Goal: Information Seeking & Learning: Learn about a topic

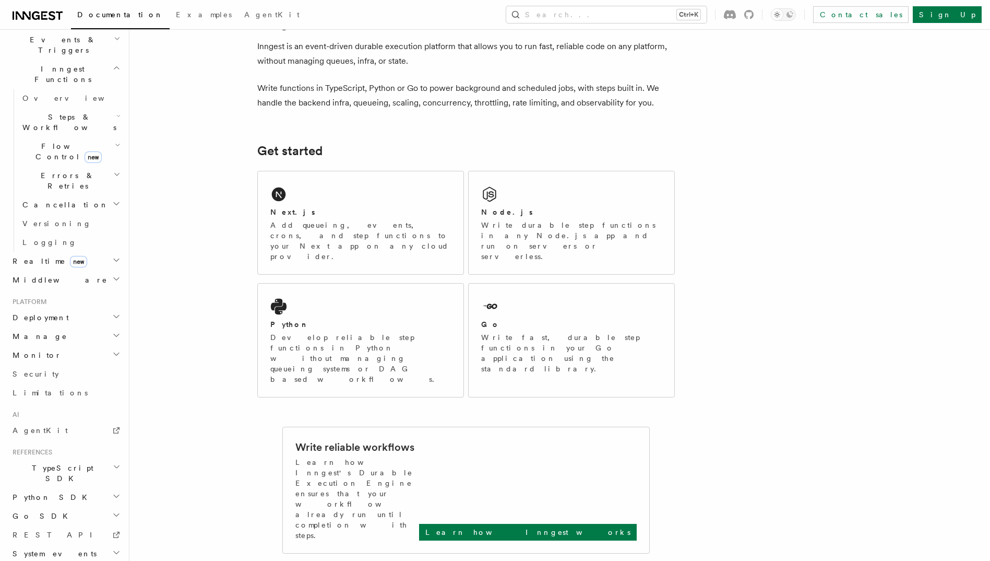
scroll to position [41, 0]
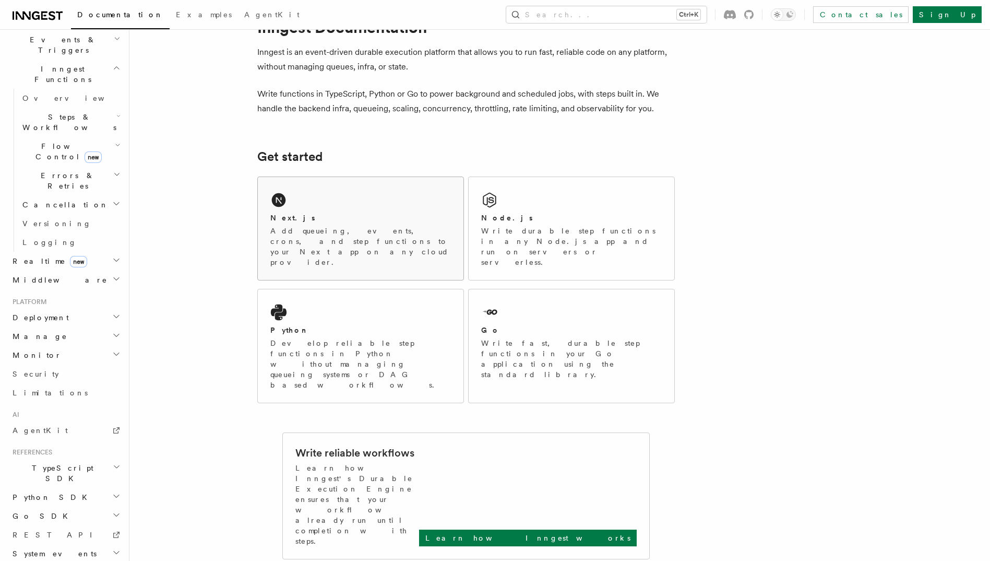
click at [348, 213] on div "Next.js" at bounding box center [360, 217] width 181 height 11
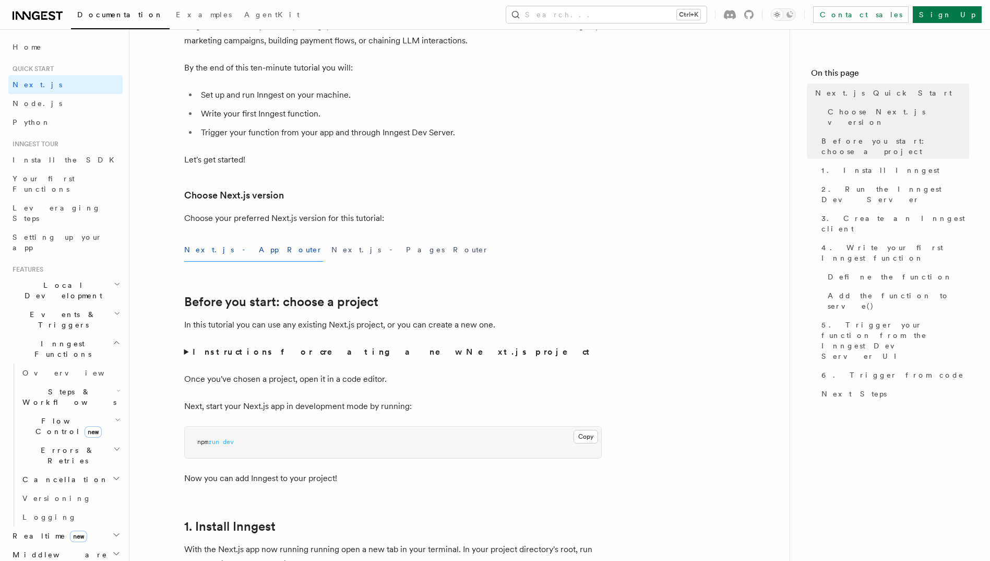
scroll to position [52, 0]
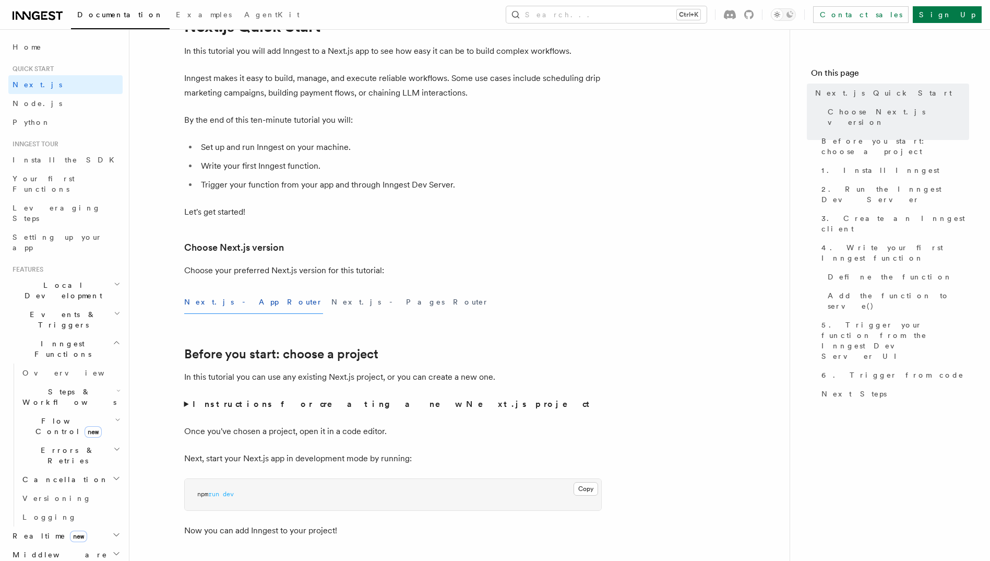
click at [259, 77] on p "Inngest makes it easy to build, manage, and execute reliable workflows. Some us…" at bounding box center [393, 85] width 418 height 29
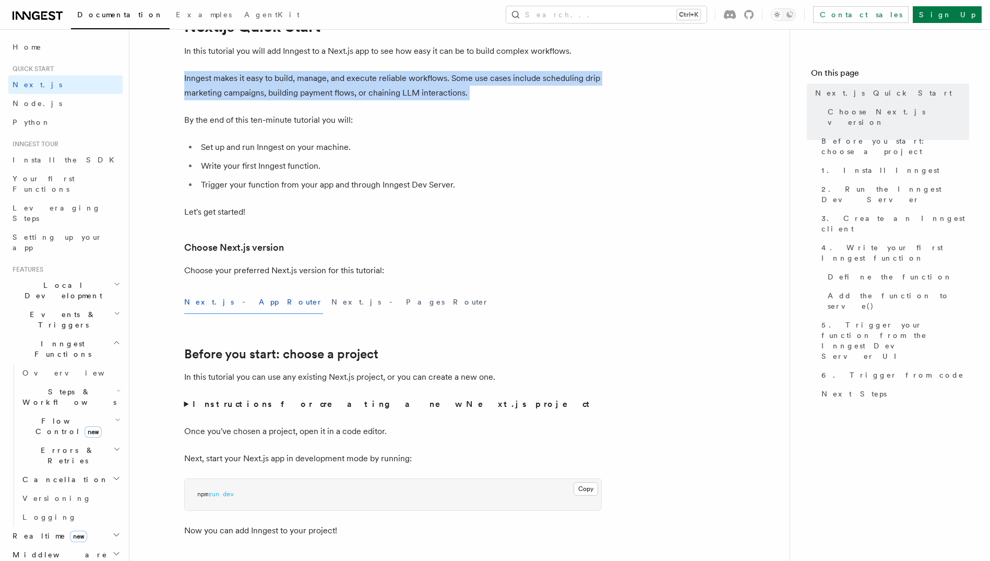
click at [259, 77] on p "Inngest makes it easy to build, manage, and execute reliable workflows. Some us…" at bounding box center [393, 85] width 418 height 29
drag, startPoint x: 259, startPoint y: 77, endPoint x: 259, endPoint y: 87, distance: 10.4
click at [259, 87] on p "Inngest makes it easy to build, manage, and execute reliable workflows. Some us…" at bounding box center [393, 85] width 418 height 29
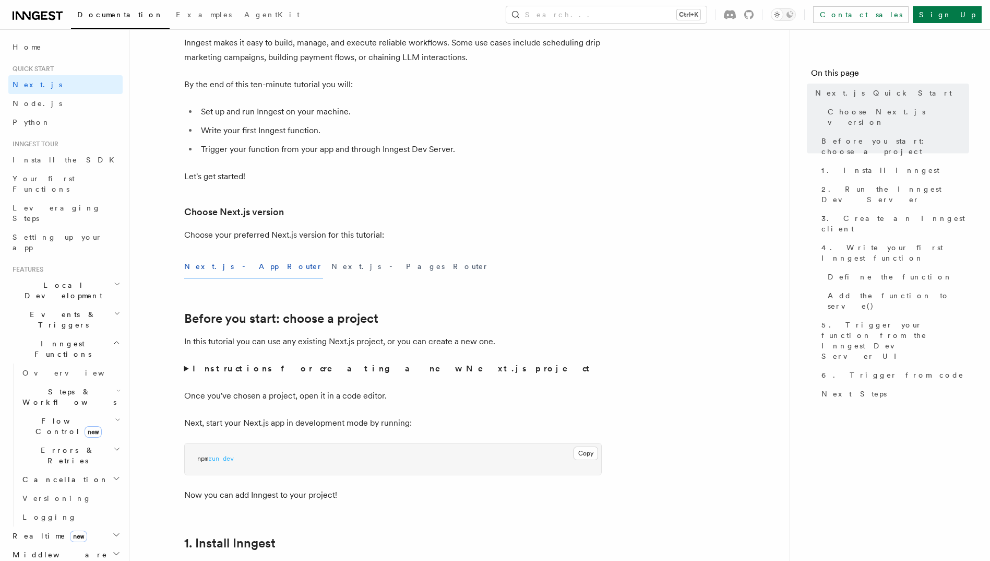
scroll to position [104, 0]
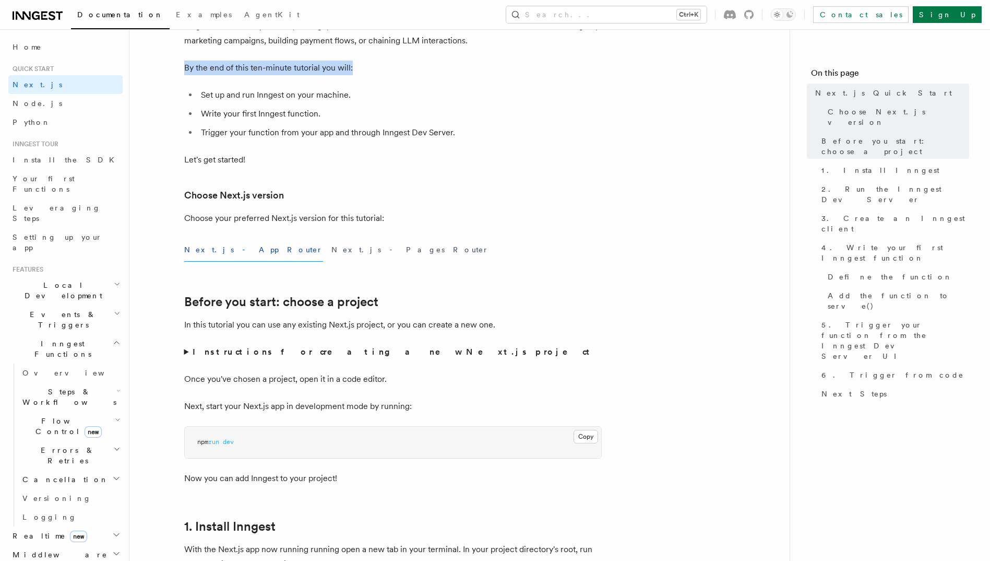
drag, startPoint x: 183, startPoint y: 68, endPoint x: 362, endPoint y: 72, distance: 179.1
click at [212, 98] on li "Set up and run Inngest on your machine." at bounding box center [400, 95] width 404 height 15
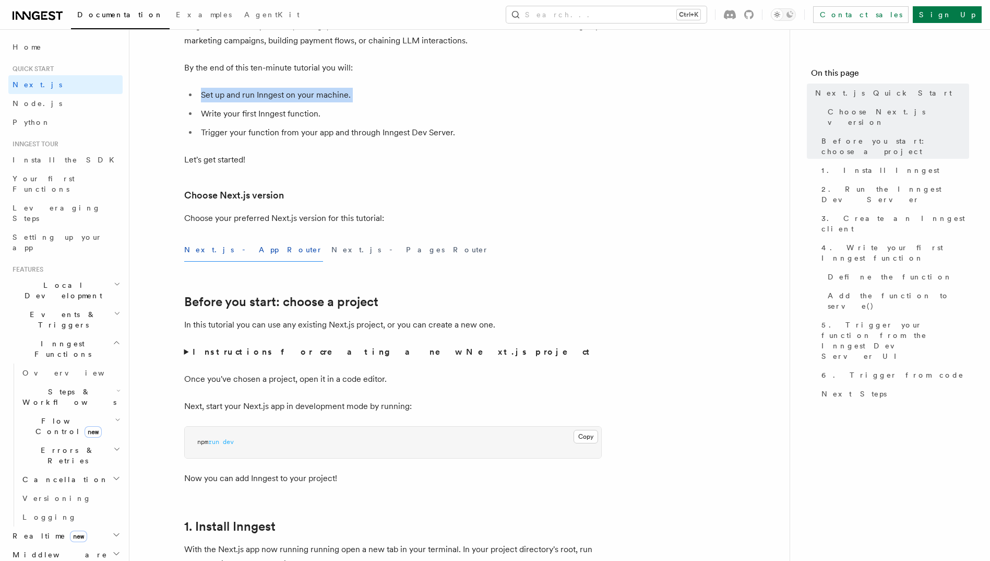
click at [212, 98] on li "Set up and run Inngest on your machine." at bounding box center [400, 95] width 404 height 15
drag, startPoint x: 212, startPoint y: 98, endPoint x: 211, endPoint y: 115, distance: 17.2
click at [211, 115] on li "Write your first Inngest function." at bounding box center [400, 113] width 404 height 15
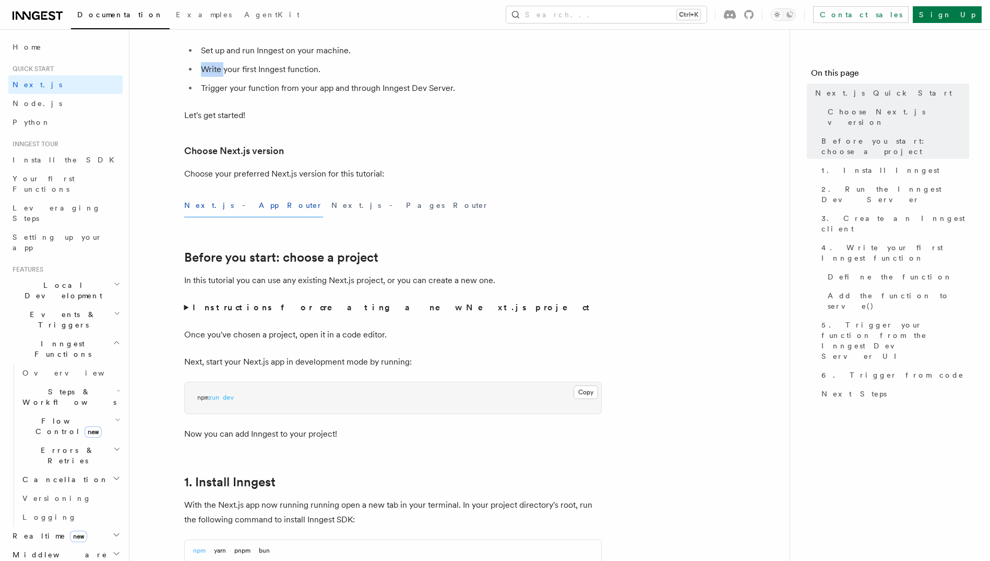
scroll to position [209, 0]
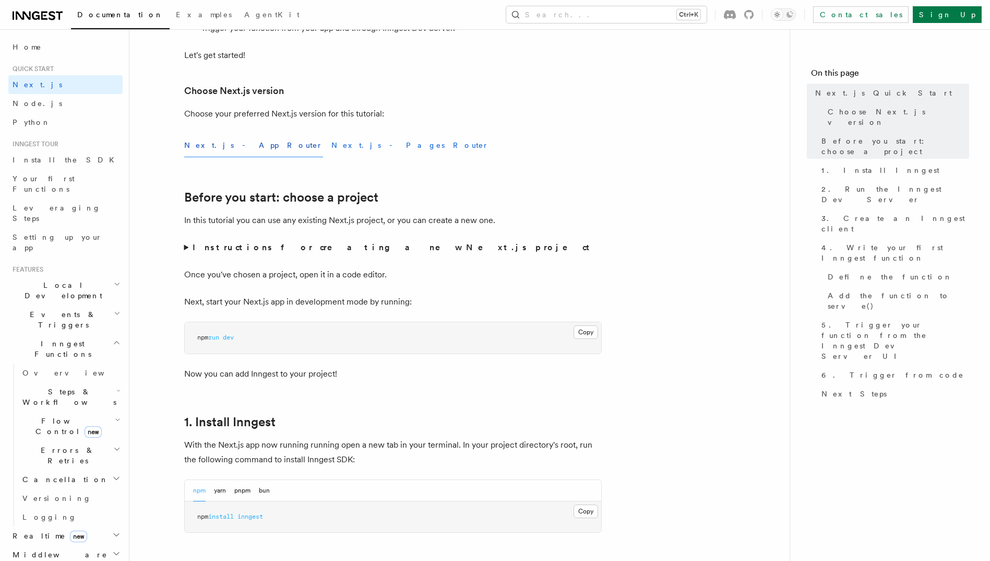
click at [331, 142] on button "Next.js - Pages Router" at bounding box center [410, 145] width 158 height 23
click at [215, 145] on button "Next.js - App Router" at bounding box center [253, 145] width 139 height 23
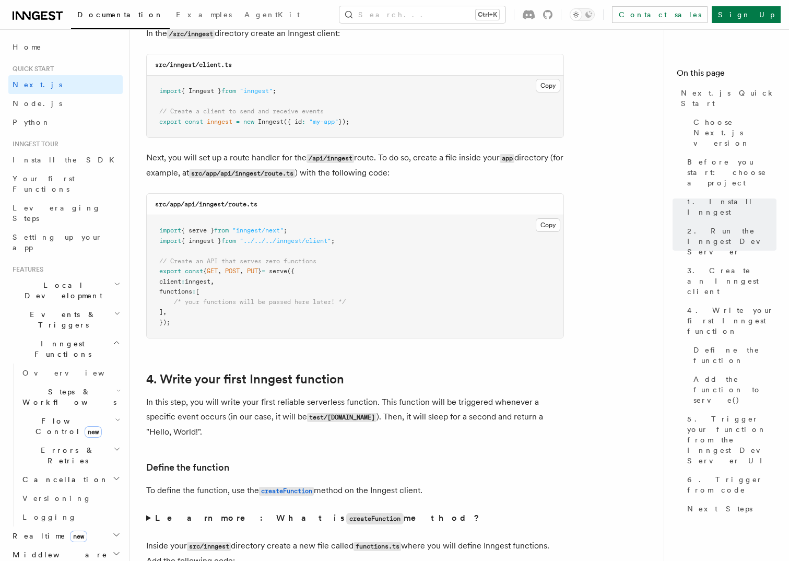
scroll to position [1357, 0]
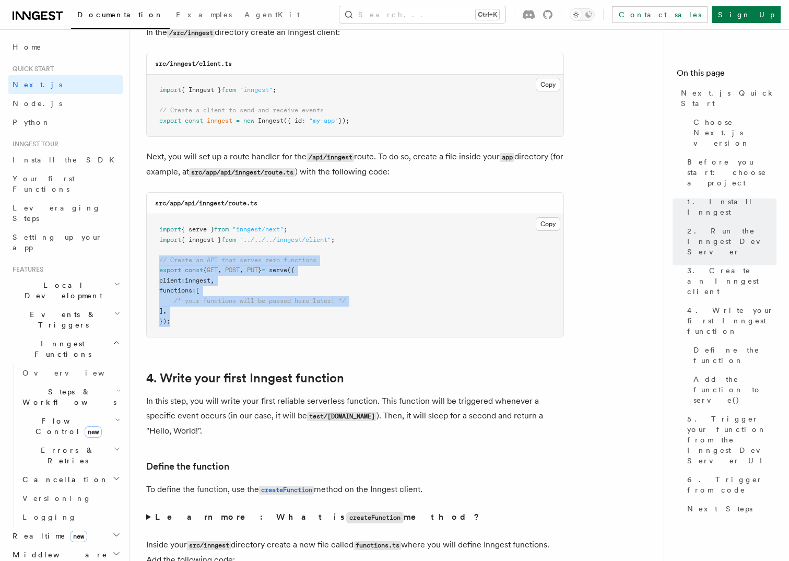
drag, startPoint x: 157, startPoint y: 258, endPoint x: 338, endPoint y: 323, distance: 191.8
click at [338, 323] on pre "import { serve } from "inngest/next" ; import { inngest } from "../../../innges…" at bounding box center [355, 275] width 416 height 123
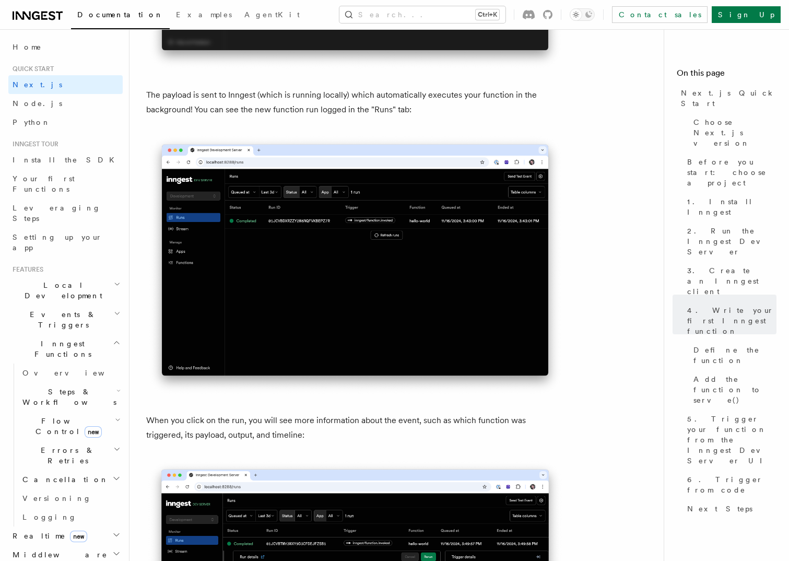
scroll to position [3549, 0]
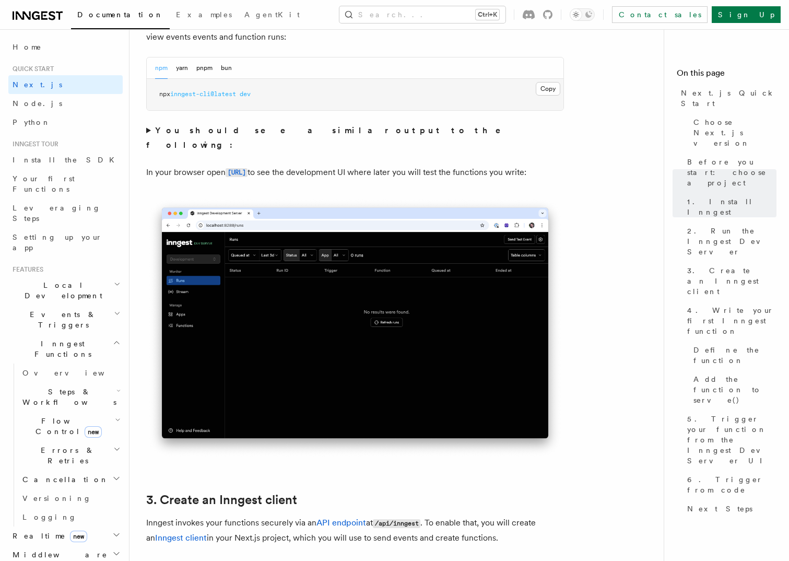
scroll to position [783, 0]
click at [64, 174] on span "Your first Functions" at bounding box center [44, 183] width 62 height 19
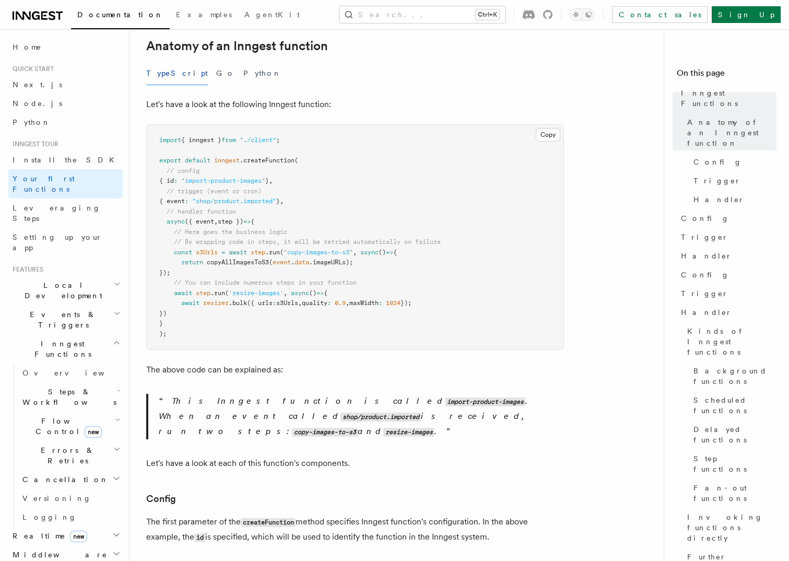
scroll to position [209, 0]
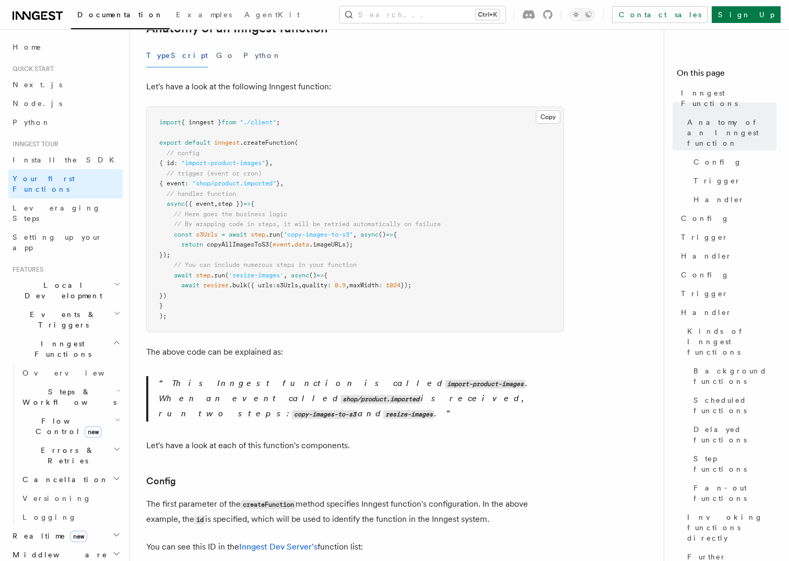
click at [293, 220] on span "// By wrapping code in steps, it will be retried automatically on failure" at bounding box center [307, 223] width 267 height 7
click at [175, 241] on span at bounding box center [170, 244] width 22 height 7
drag, startPoint x: 173, startPoint y: 220, endPoint x: 190, endPoint y: 241, distance: 26.7
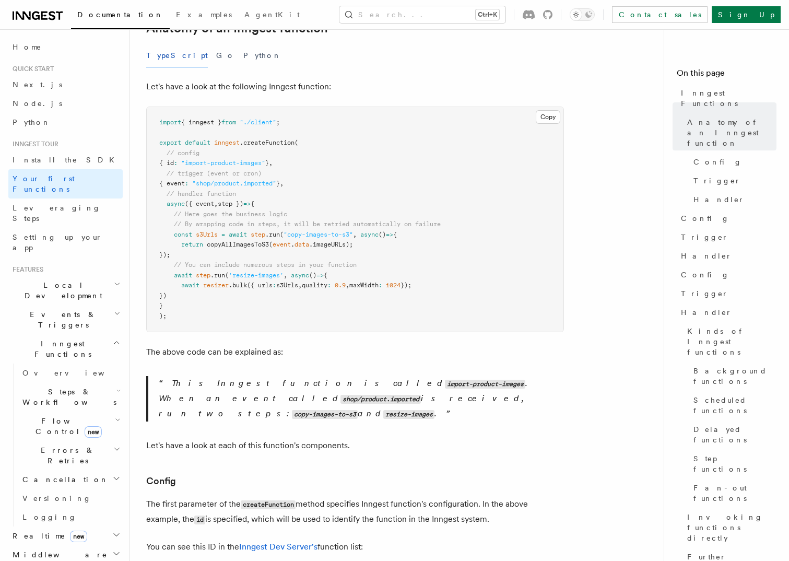
click at [190, 241] on pre "import { inngest } from "./client" ; export default inngest .createFunction ( /…" at bounding box center [355, 219] width 416 height 224
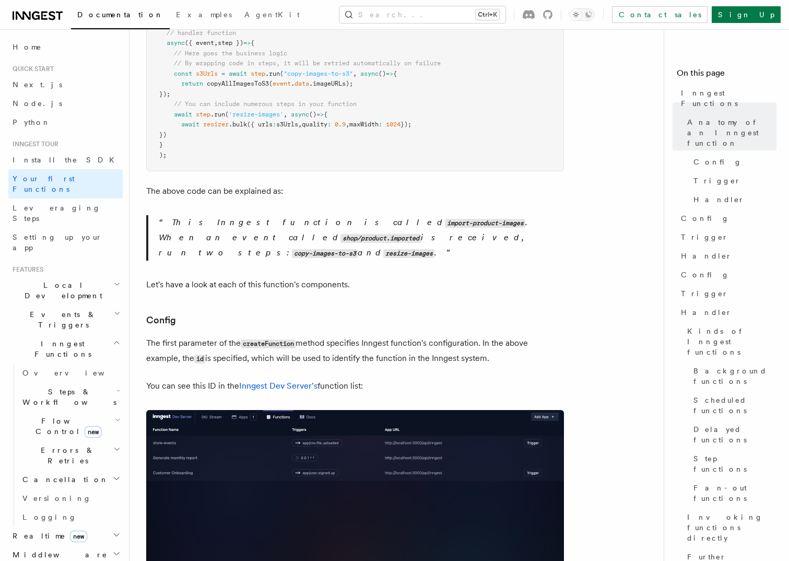
scroll to position [418, 0]
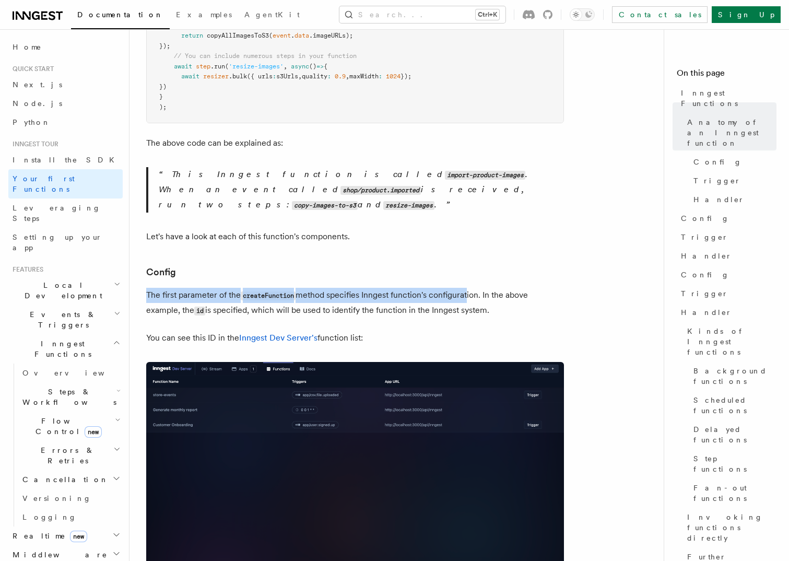
drag, startPoint x: 148, startPoint y: 266, endPoint x: 469, endPoint y: 266, distance: 321.0
click at [469, 288] on p "The first parameter of the createFunction method specifies Inngest function's c…" at bounding box center [355, 303] width 418 height 30
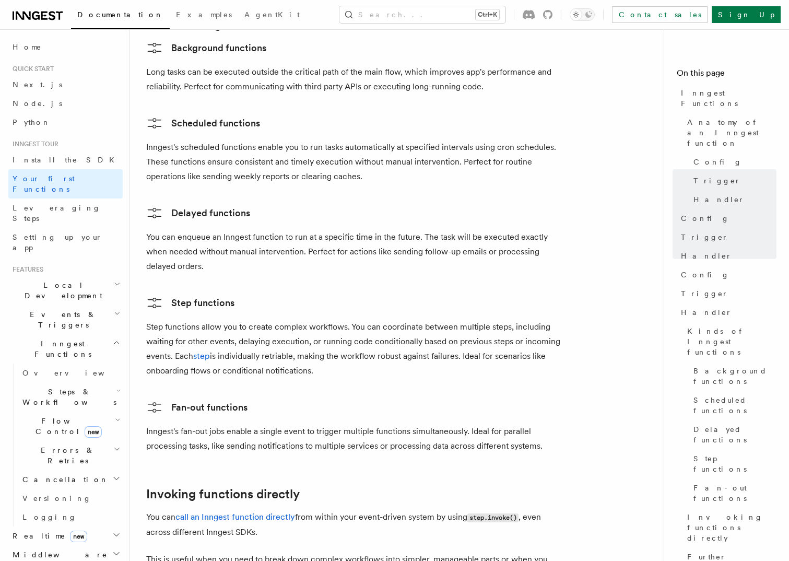
scroll to position [1670, 0]
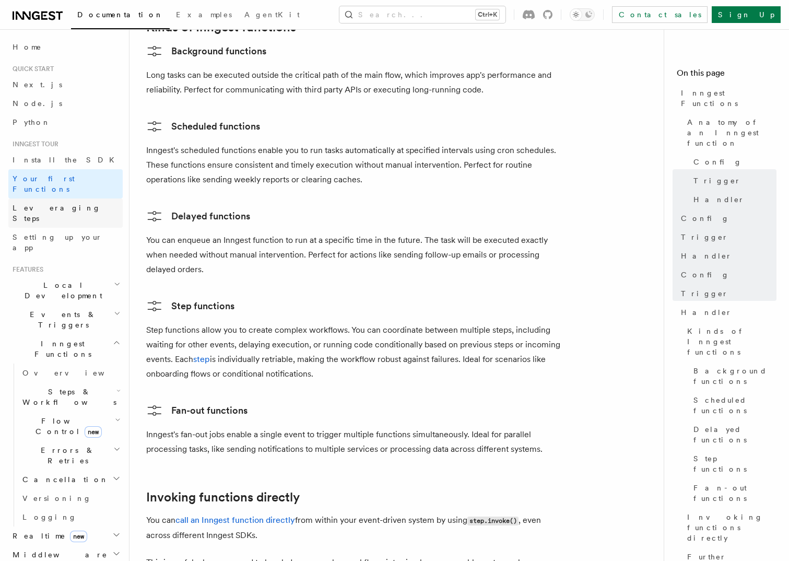
click at [47, 204] on span "Leveraging Steps" at bounding box center [57, 213] width 88 height 19
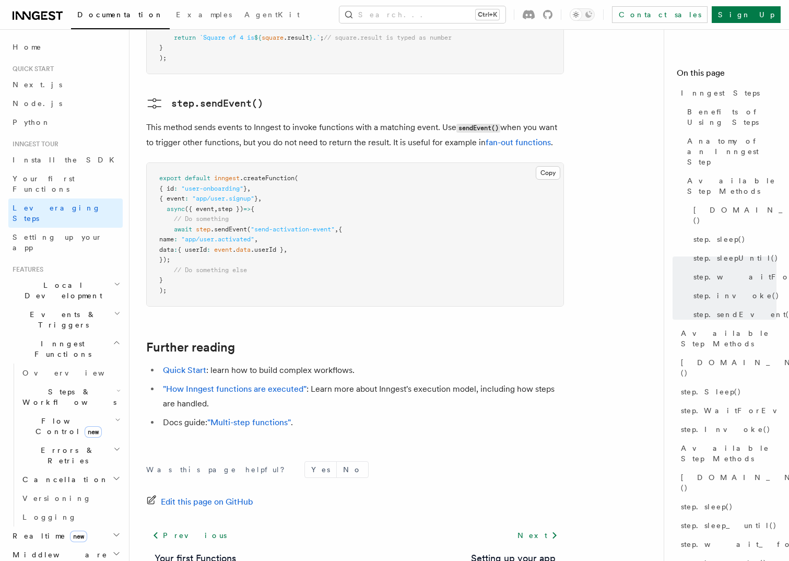
scroll to position [2193, 0]
click at [31, 233] on span "Setting up your app" at bounding box center [58, 242] width 90 height 19
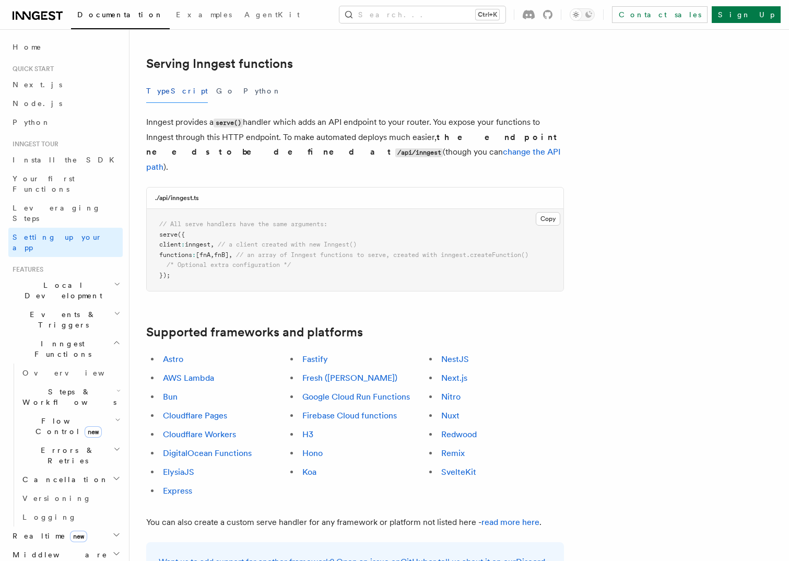
scroll to position [313, 0]
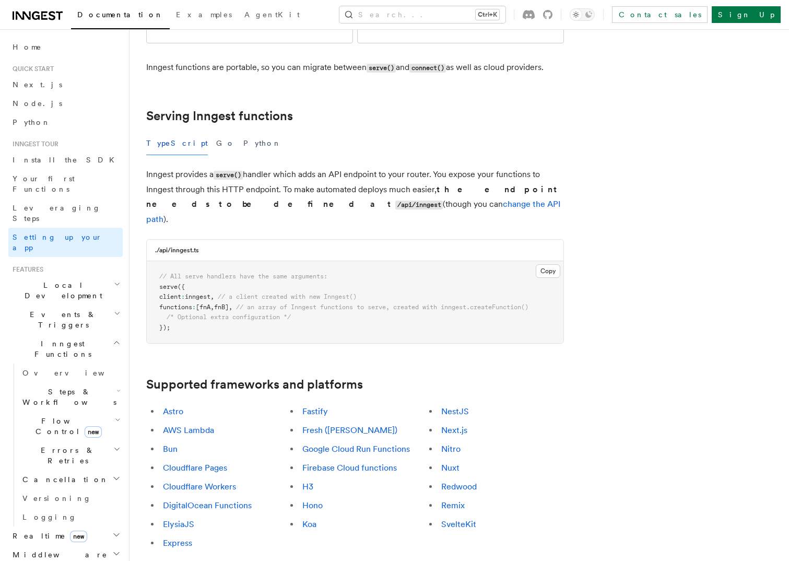
click at [113, 276] on h2 "Local Development" at bounding box center [65, 290] width 114 height 29
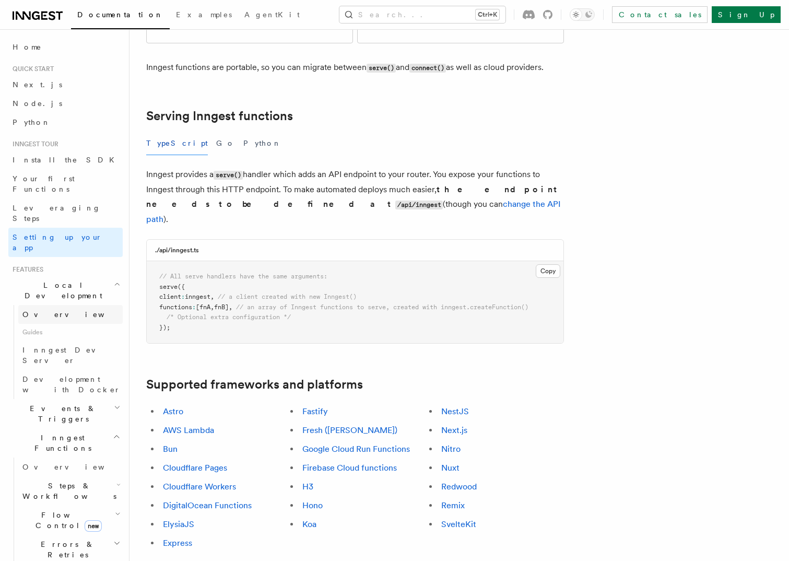
click at [52, 310] on span "Overview" at bounding box center [76, 314] width 108 height 8
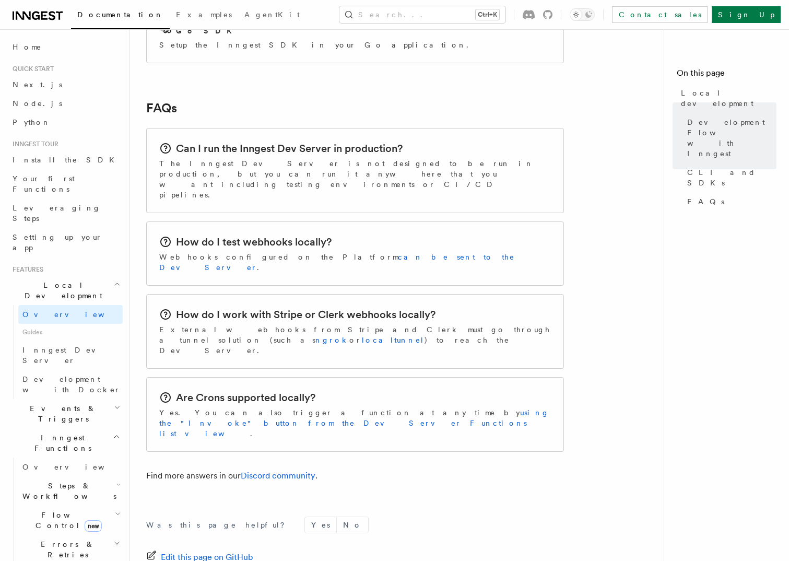
scroll to position [1566, 0]
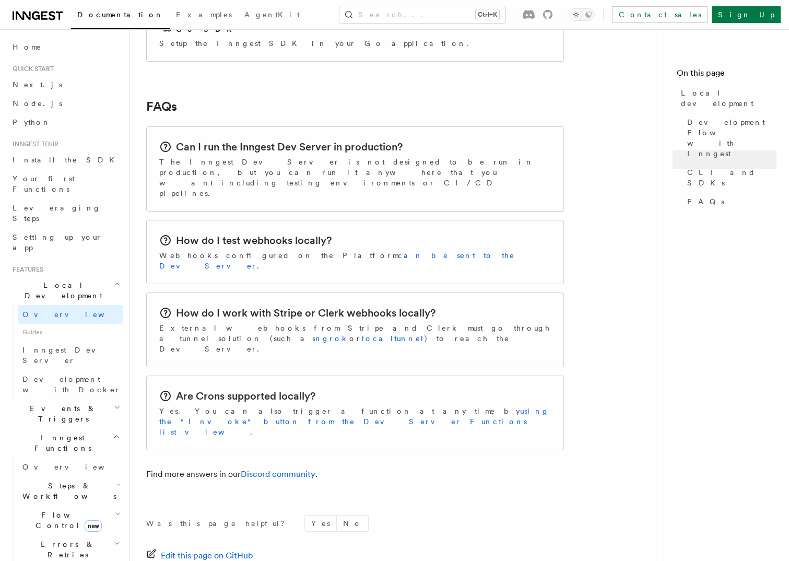
click at [109, 399] on h2 "Events & Triggers" at bounding box center [65, 413] width 114 height 29
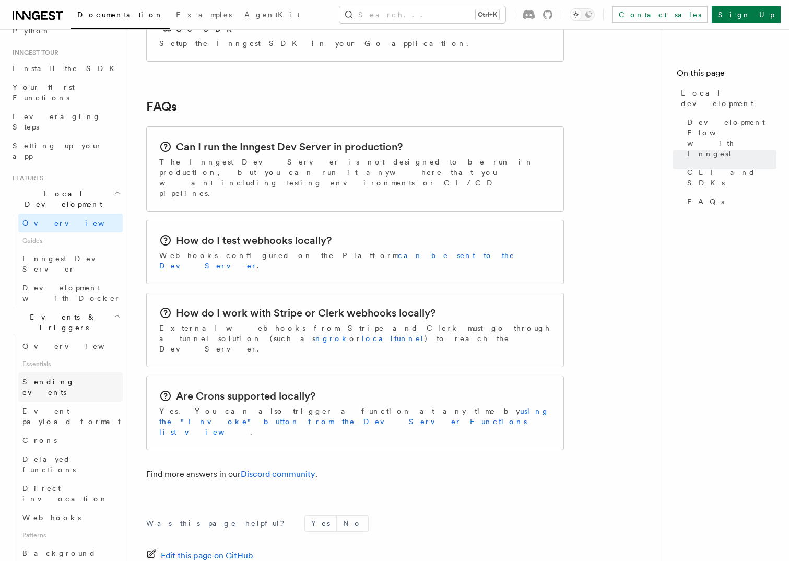
scroll to position [104, 0]
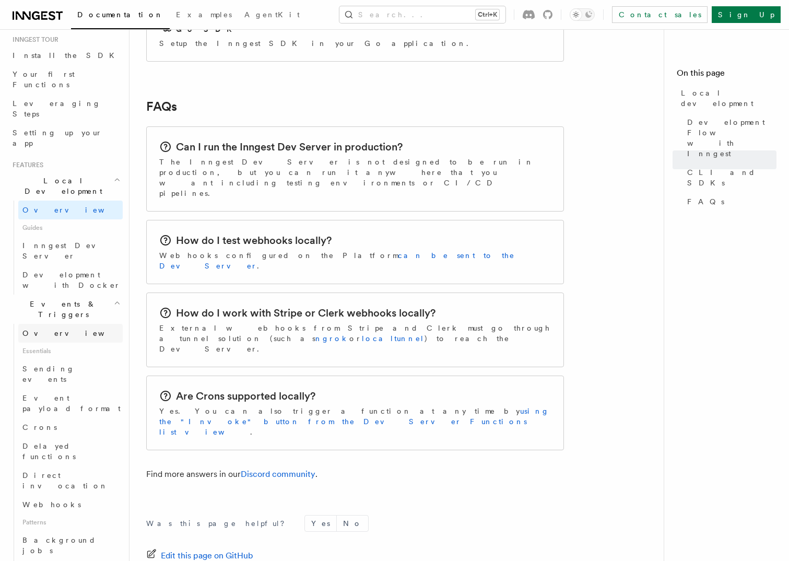
click at [63, 324] on link "Overview" at bounding box center [70, 333] width 104 height 19
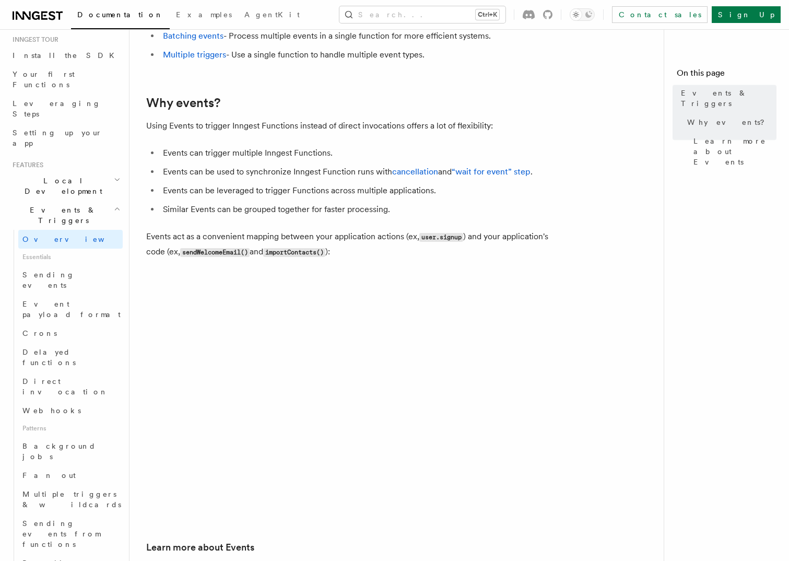
scroll to position [365, 0]
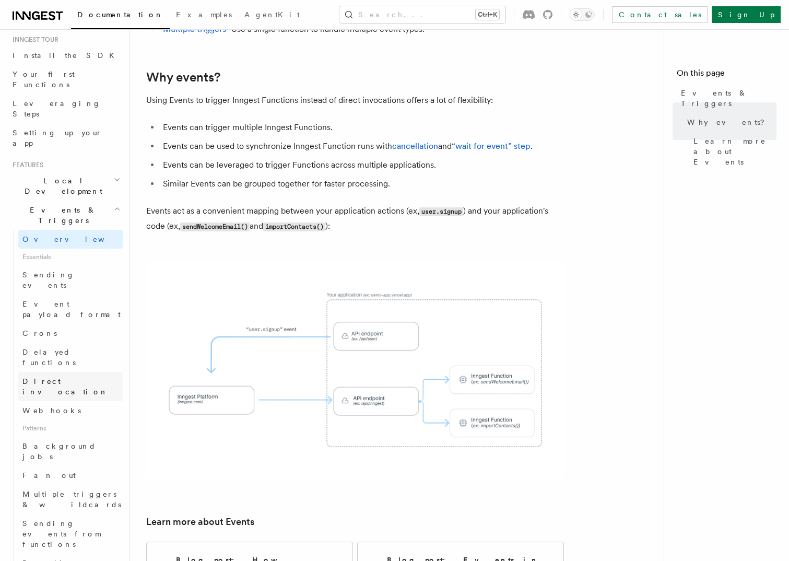
click at [57, 377] on span "Direct invocation" at bounding box center [65, 386] width 86 height 19
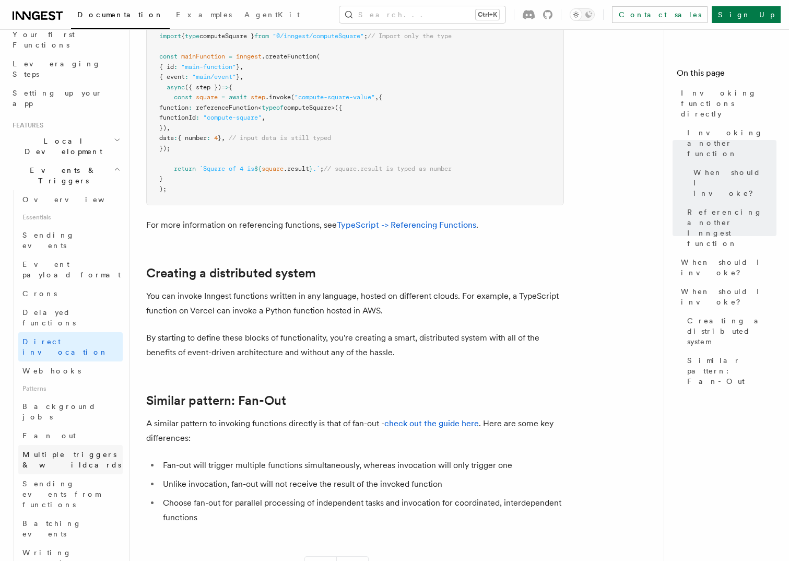
scroll to position [209, 0]
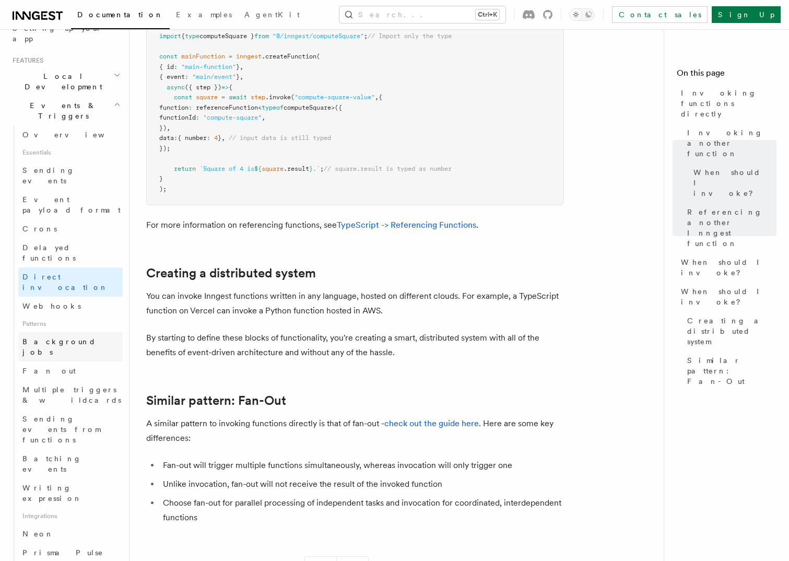
click at [52, 332] on link "Background jobs" at bounding box center [70, 346] width 104 height 29
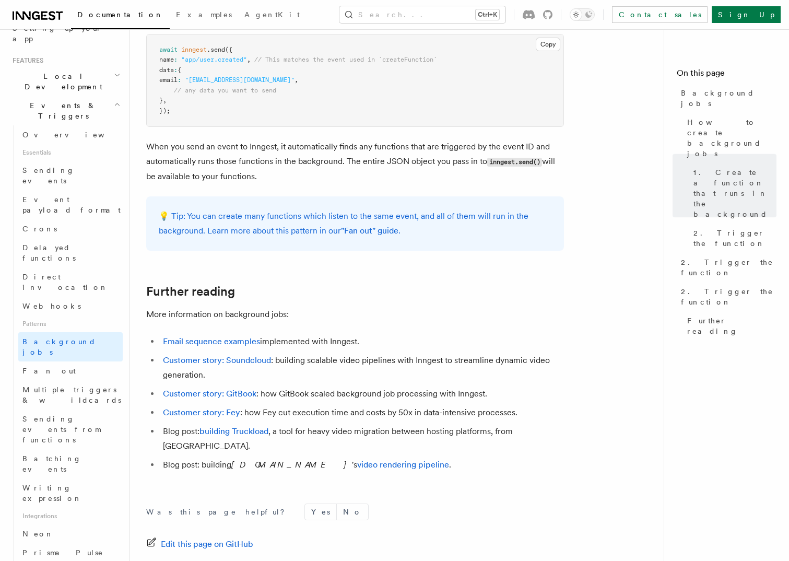
scroll to position [853, 0]
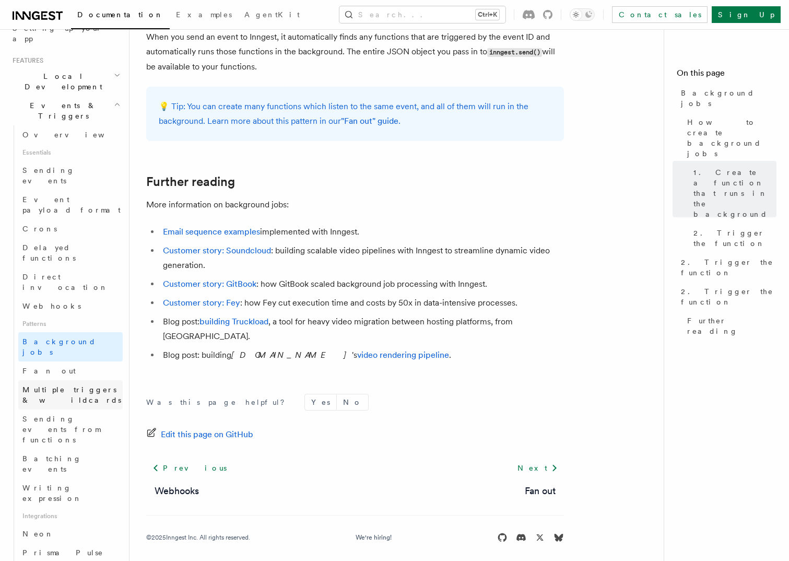
click at [62, 385] on span "Multiple triggers & wildcards" at bounding box center [71, 394] width 99 height 19
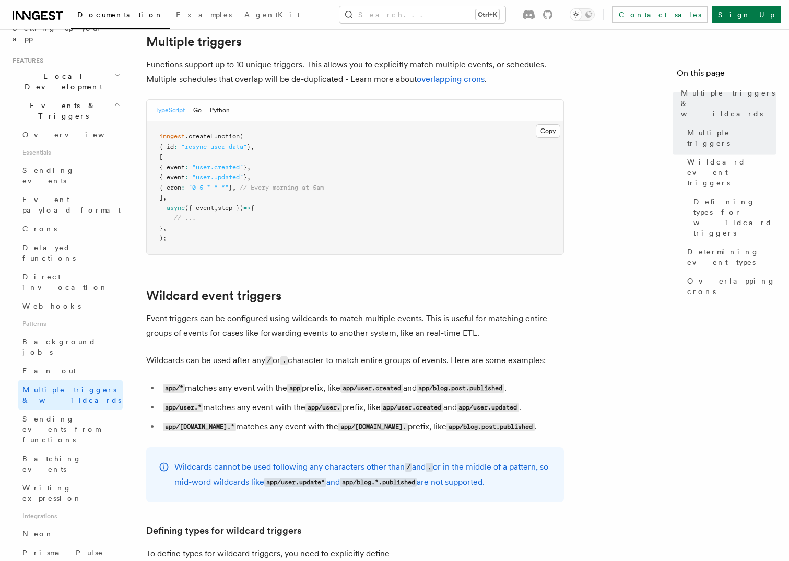
scroll to position [209, 0]
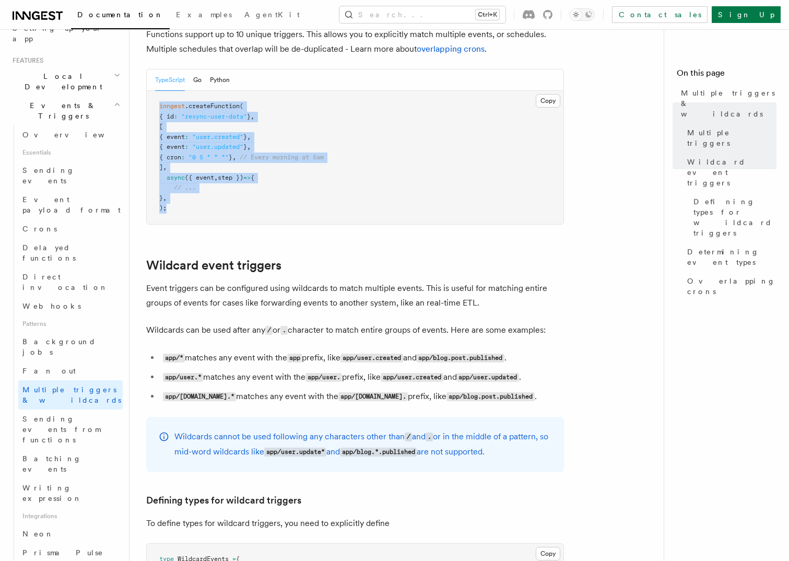
drag, startPoint x: 175, startPoint y: 211, endPoint x: 149, endPoint y: 109, distance: 106.1
click at [149, 109] on pre "inngest .createFunction ( { id : "resync-user-data" } , [ { event : "user.creat…" at bounding box center [355, 157] width 416 height 133
drag, startPoint x: 149, startPoint y: 109, endPoint x: 199, endPoint y: 118, distance: 51.0
click at [199, 118] on span ""resync-user-data"" at bounding box center [214, 116] width 66 height 7
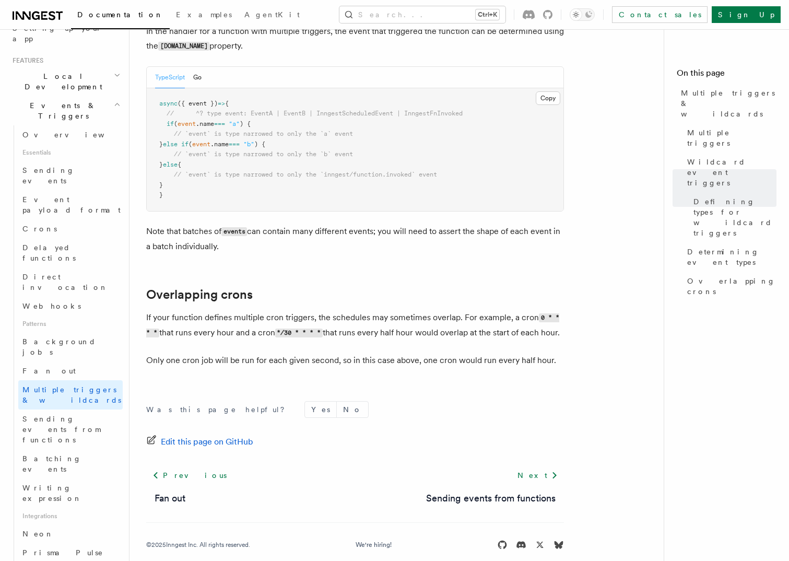
scroll to position [1096, 0]
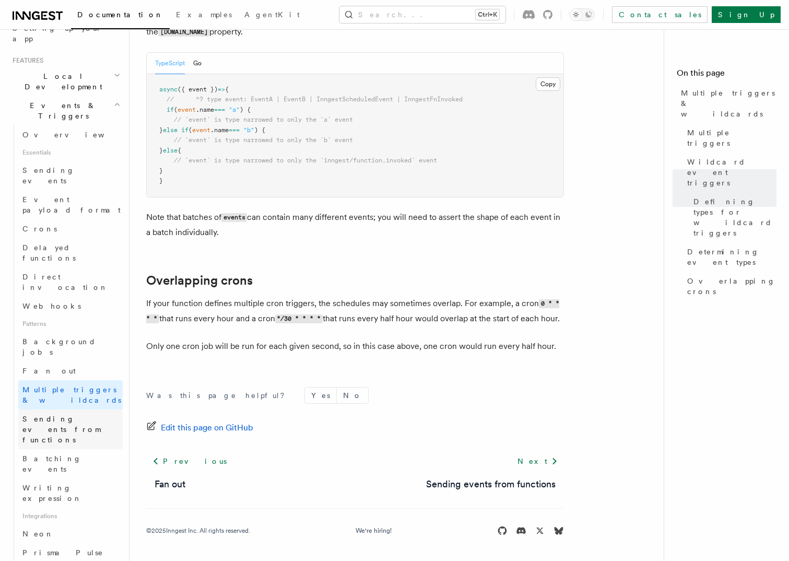
click at [79, 413] on span "Sending events from functions" at bounding box center [72, 428] width 100 height 31
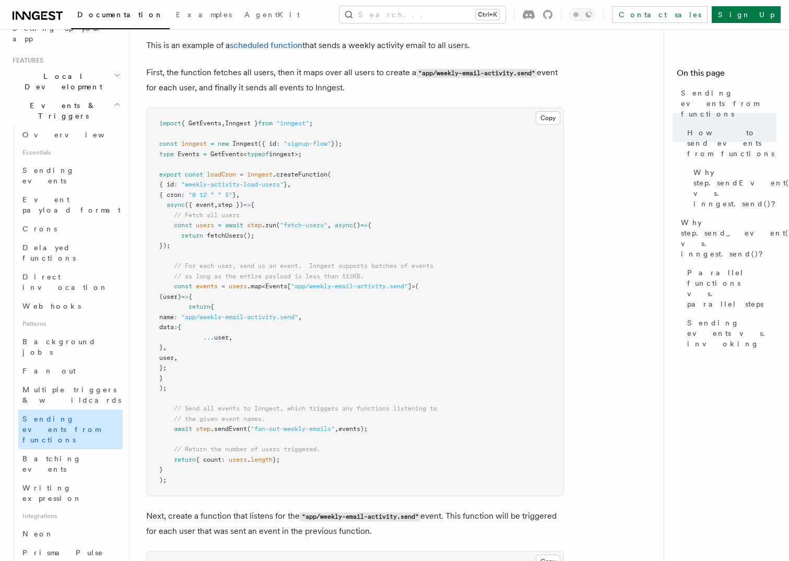
scroll to position [261, 0]
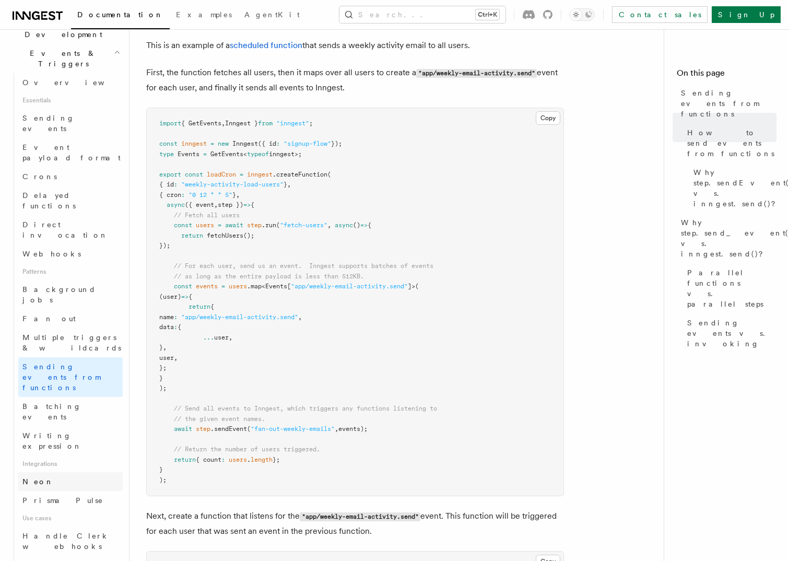
click at [71, 472] on link "Neon" at bounding box center [70, 481] width 104 height 19
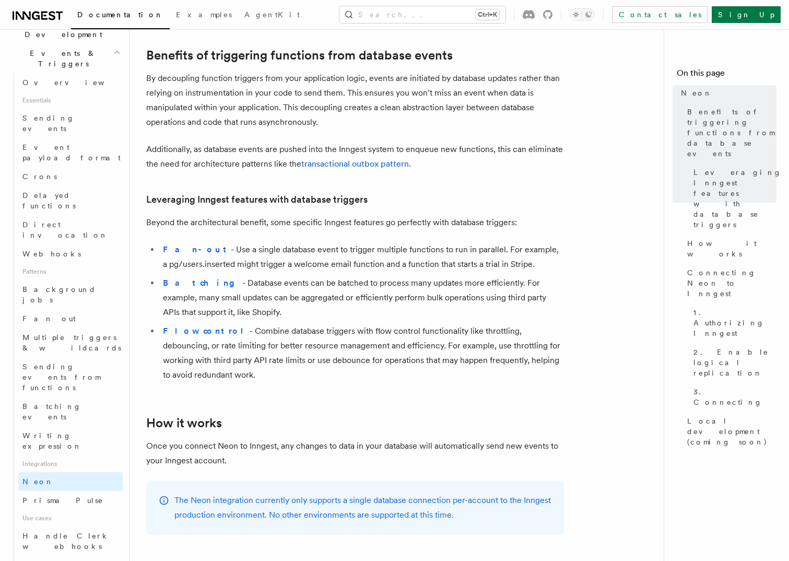
scroll to position [104, 0]
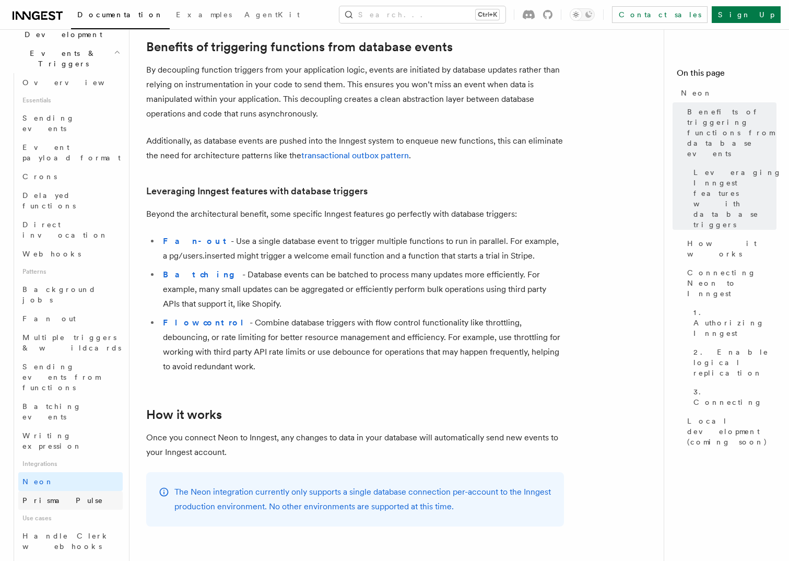
click at [59, 496] on span "Prisma Pulse" at bounding box center [62, 500] width 81 height 8
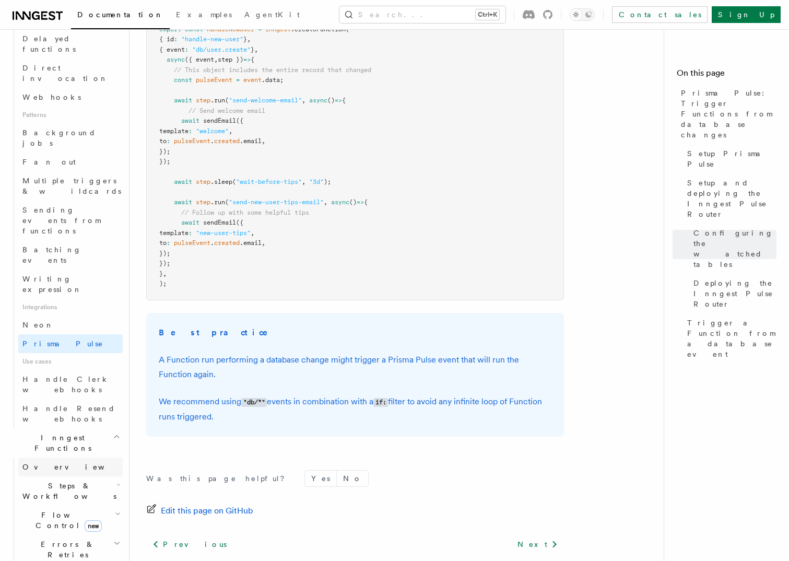
scroll to position [470, 0]
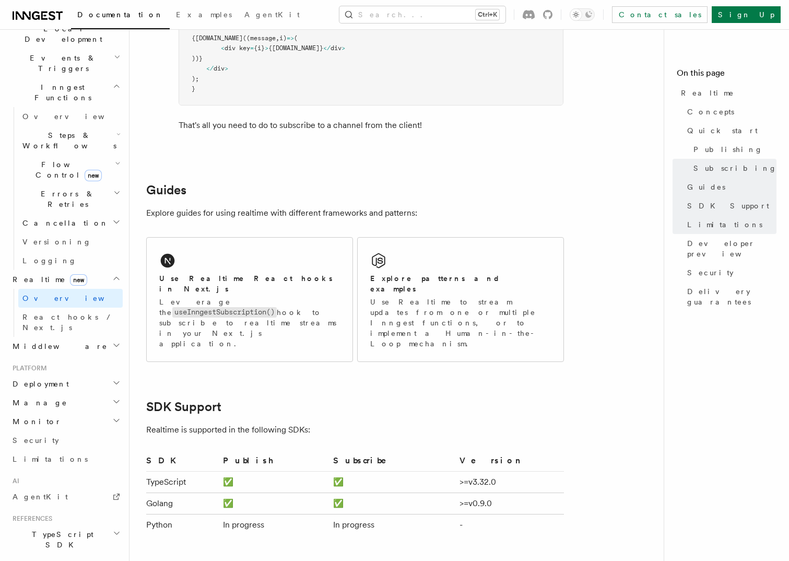
scroll to position [261, 0]
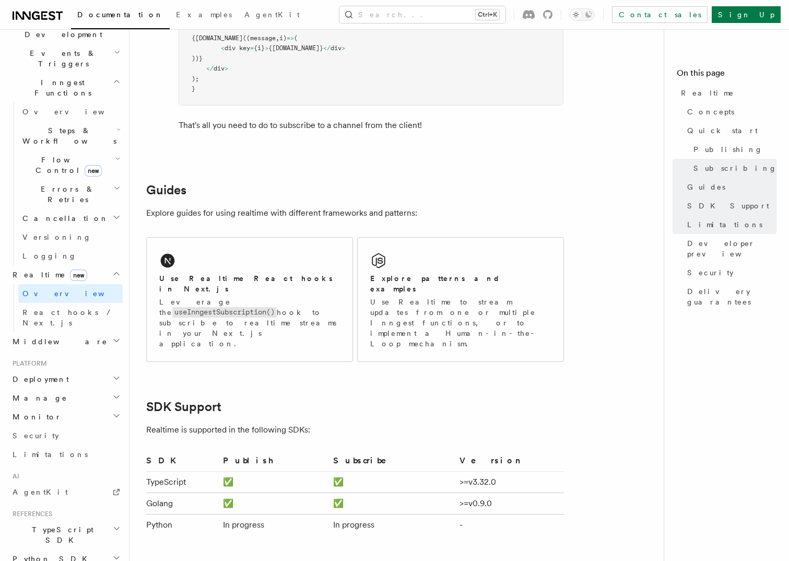
click at [81, 370] on h2 "Deployment" at bounding box center [65, 379] width 114 height 19
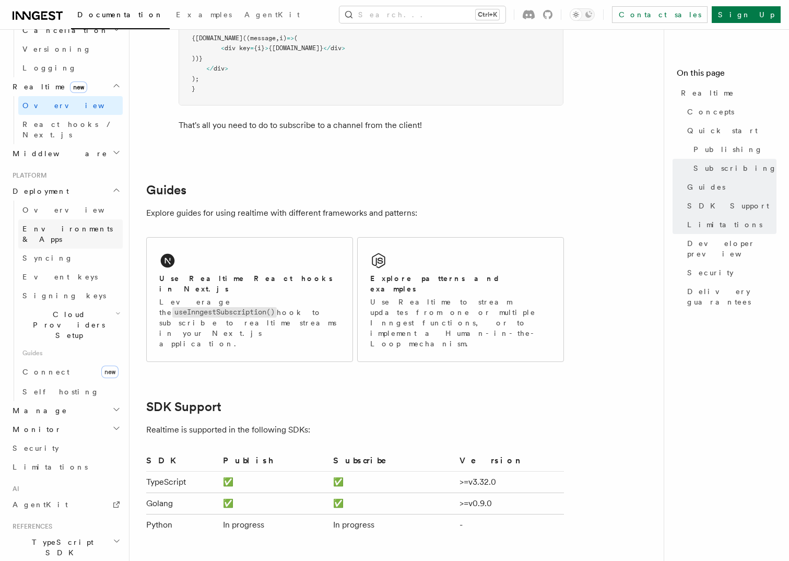
scroll to position [470, 0]
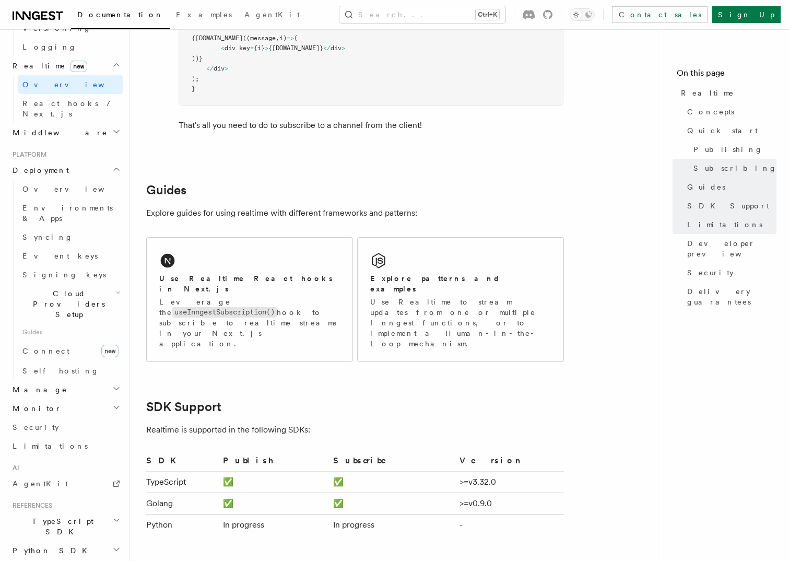
click at [46, 380] on h2 "Manage" at bounding box center [65, 389] width 114 height 19
click at [38, 524] on h2 "Monitor" at bounding box center [65, 533] width 114 height 19
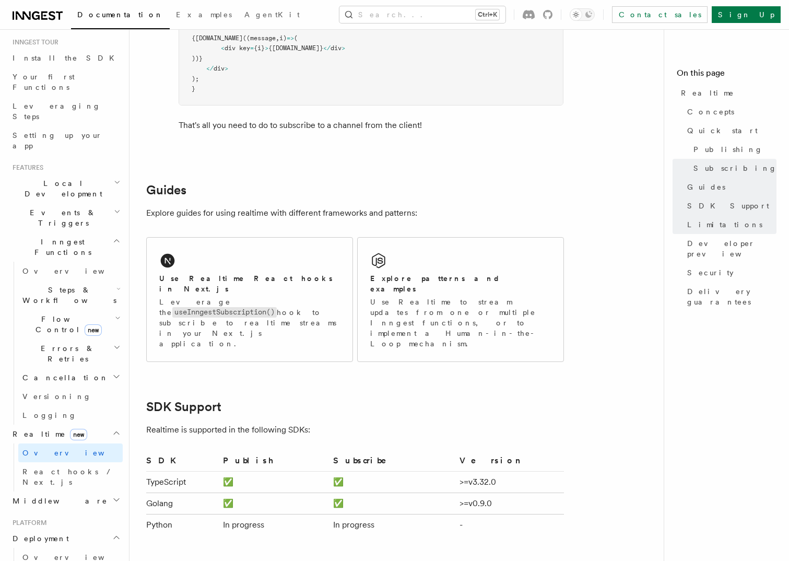
scroll to position [0, 0]
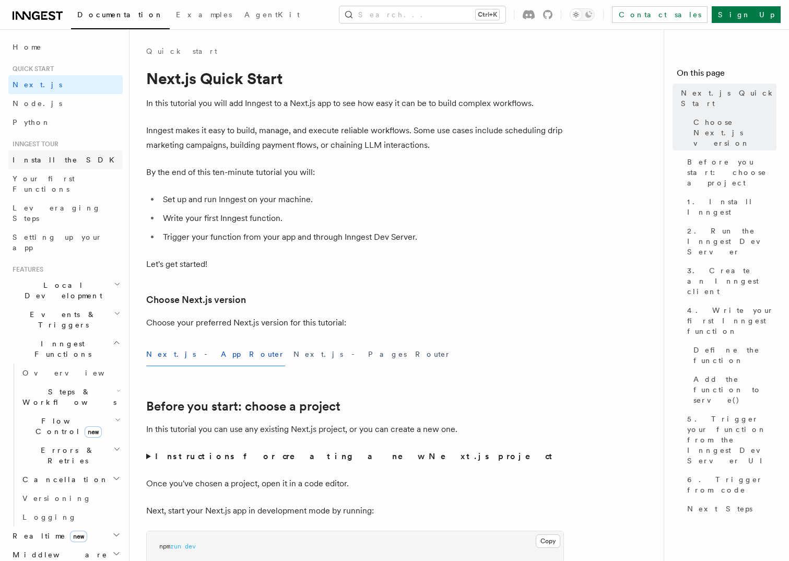
click at [60, 160] on span "Install the SDK" at bounding box center [67, 160] width 108 height 8
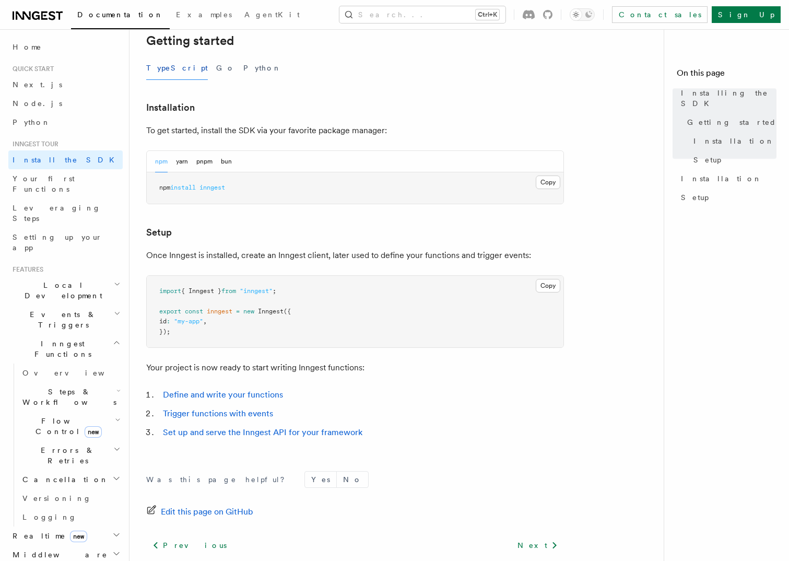
scroll to position [307, 0]
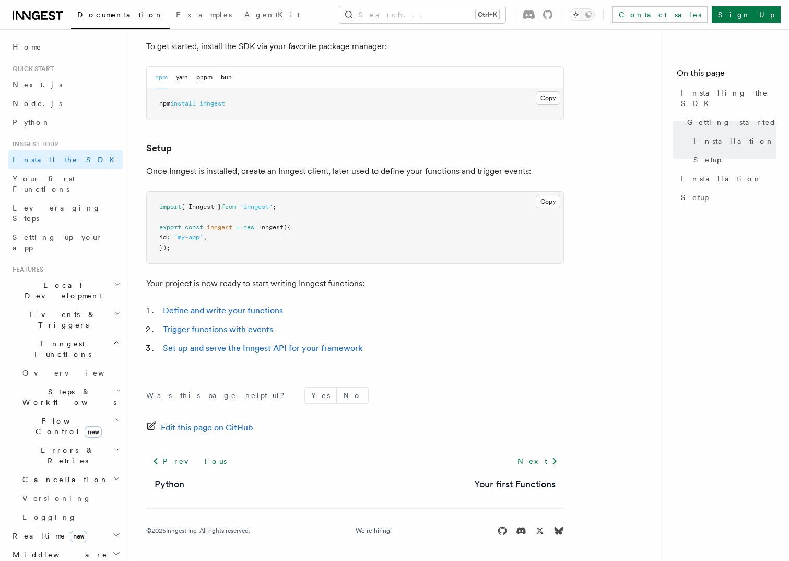
click at [402, 173] on p "Once Inngest is installed, create an Inngest client, later used to define your …" at bounding box center [355, 171] width 418 height 15
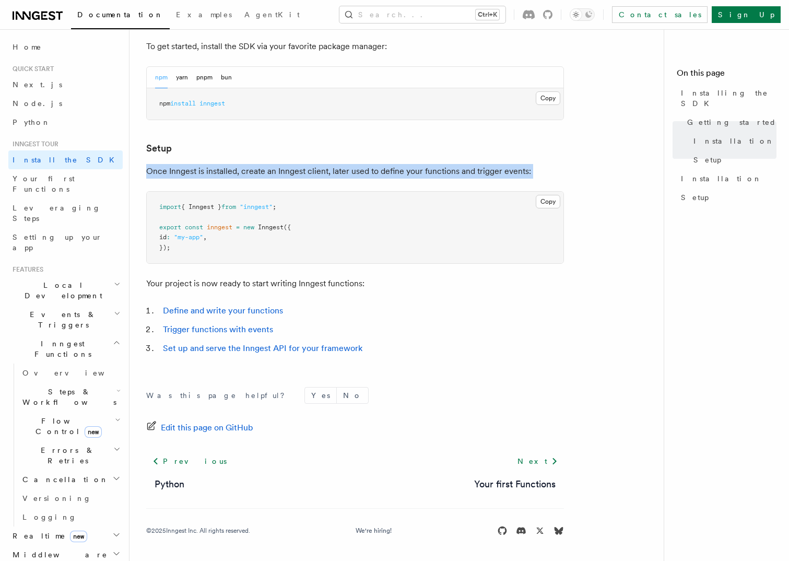
click at [402, 173] on p "Once Inngest is installed, create an Inngest client, later used to define your …" at bounding box center [355, 171] width 418 height 15
click at [42, 179] on span "Your first Functions" at bounding box center [44, 183] width 62 height 19
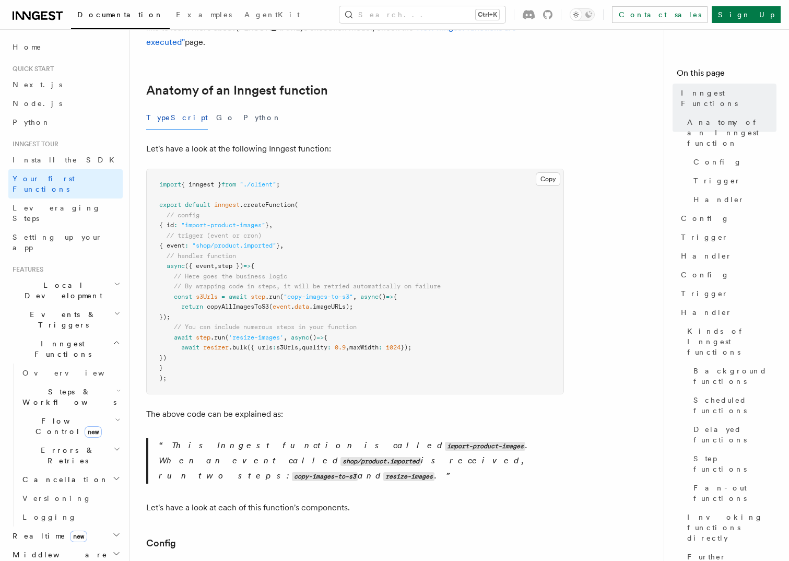
scroll to position [157, 0]
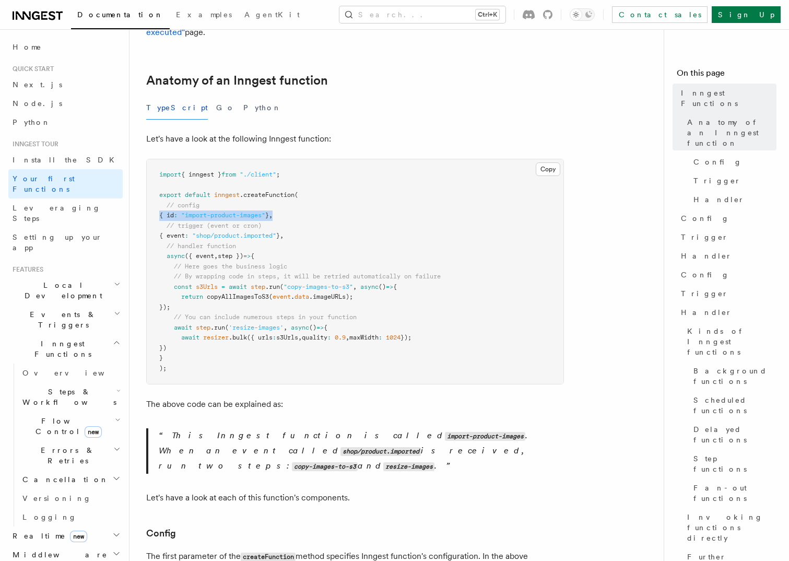
drag, startPoint x: 156, startPoint y: 201, endPoint x: 340, endPoint y: 201, distance: 183.7
click at [340, 201] on pre "import { inngest } from "./client" ; export default inngest .createFunction ( /…" at bounding box center [355, 271] width 416 height 224
click at [166, 217] on pre "import { inngest } from "./client" ; export default inngest .createFunction ( /…" at bounding box center [355, 271] width 416 height 224
drag, startPoint x: 164, startPoint y: 219, endPoint x: 362, endPoint y: 219, distance: 197.3
click at [362, 219] on pre "import { inngest } from "./client" ; export default inngest .createFunction ( /…" at bounding box center [355, 271] width 416 height 224
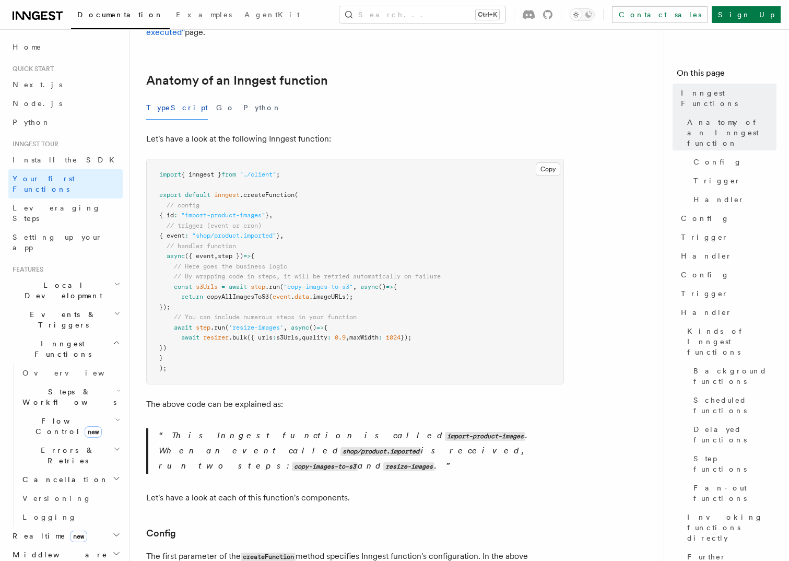
click at [208, 252] on span "({ event" at bounding box center [199, 255] width 29 height 7
drag, startPoint x: 208, startPoint y: 241, endPoint x: 211, endPoint y: 271, distance: 30.4
click at [211, 283] on span "s3Urls" at bounding box center [207, 286] width 22 height 7
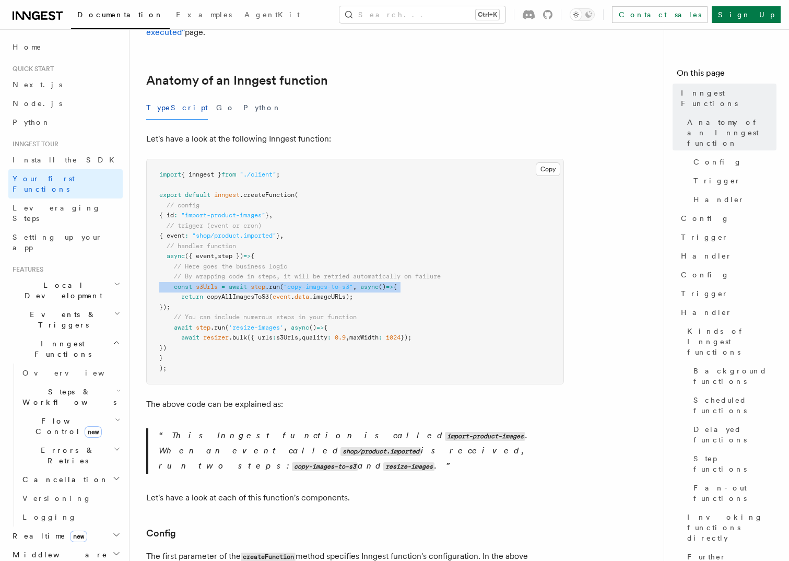
click at [211, 283] on span "s3Urls" at bounding box center [207, 286] width 22 height 7
drag, startPoint x: 211, startPoint y: 271, endPoint x: 190, endPoint y: 287, distance: 26.1
click at [190, 287] on pre "import { inngest } from "./client" ; export default inngest .createFunction ( /…" at bounding box center [355, 271] width 416 height 224
drag, startPoint x: 189, startPoint y: 291, endPoint x: 152, endPoint y: 269, distance: 42.8
click at [152, 269] on pre "import { inngest } from "./client" ; export default inngest .createFunction ( /…" at bounding box center [355, 271] width 416 height 224
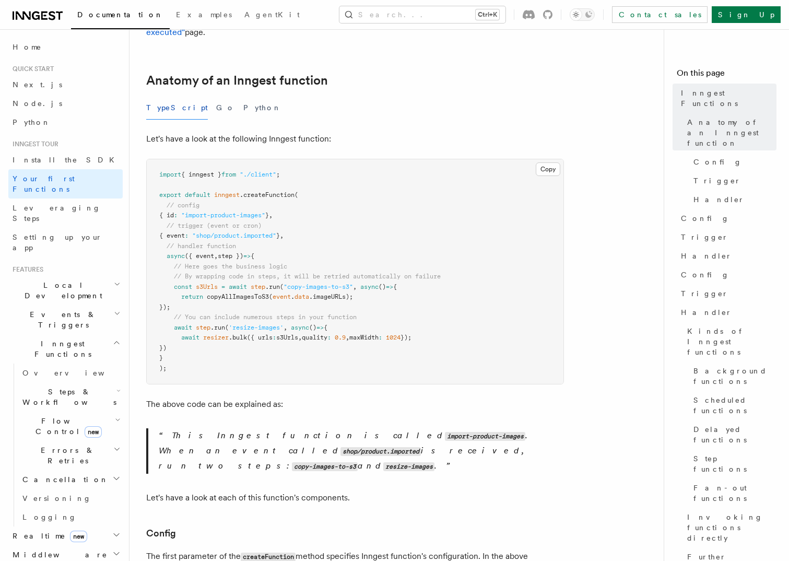
drag, startPoint x: 152, startPoint y: 269, endPoint x: 150, endPoint y: 304, distance: 34.5
click at [150, 304] on pre "import { inngest } from "./client" ; export default inngest .createFunction ( /…" at bounding box center [355, 271] width 416 height 224
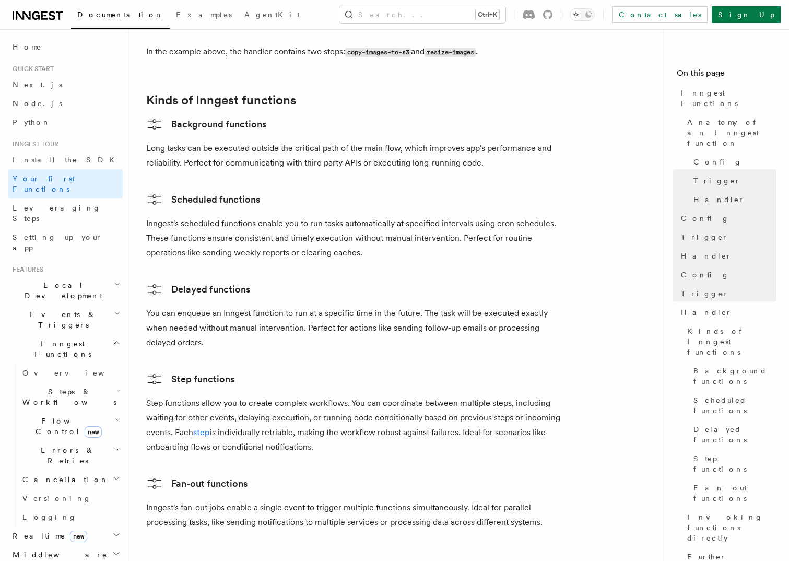
scroll to position [1514, 0]
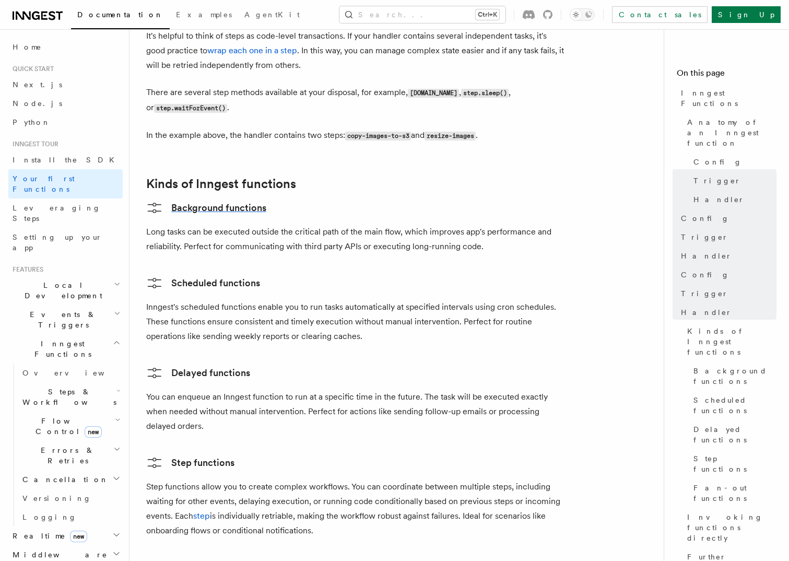
click at [205, 199] on link "Background functions" at bounding box center [206, 207] width 120 height 17
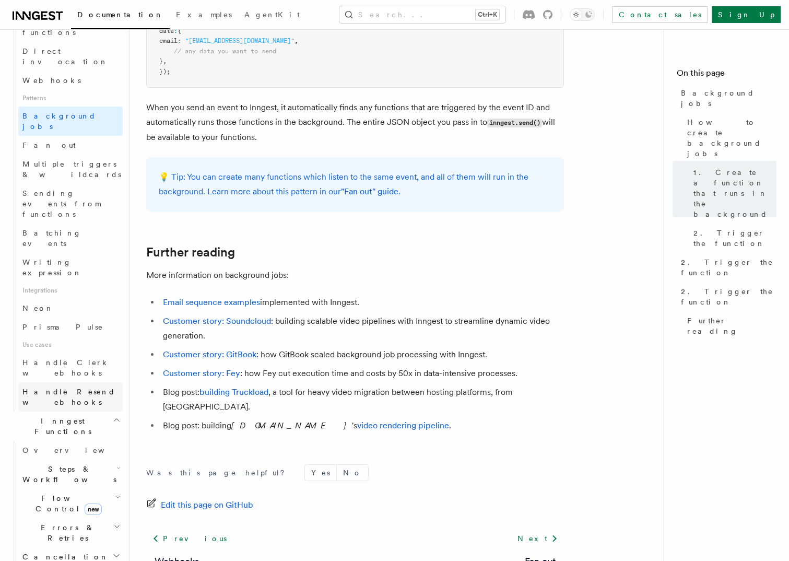
scroll to position [522, 0]
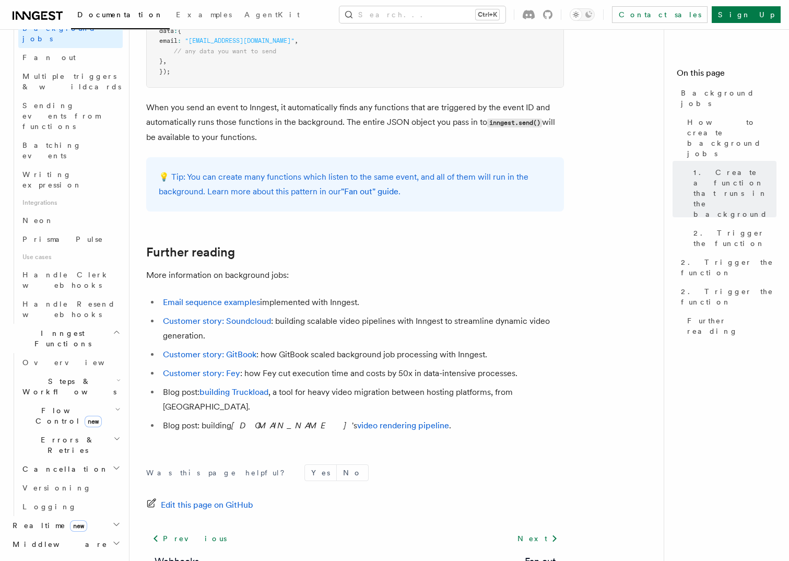
click at [43, 520] on span "Realtime new" at bounding box center [47, 525] width 79 height 10
click at [28, 540] on span "Overview" at bounding box center [76, 544] width 108 height 8
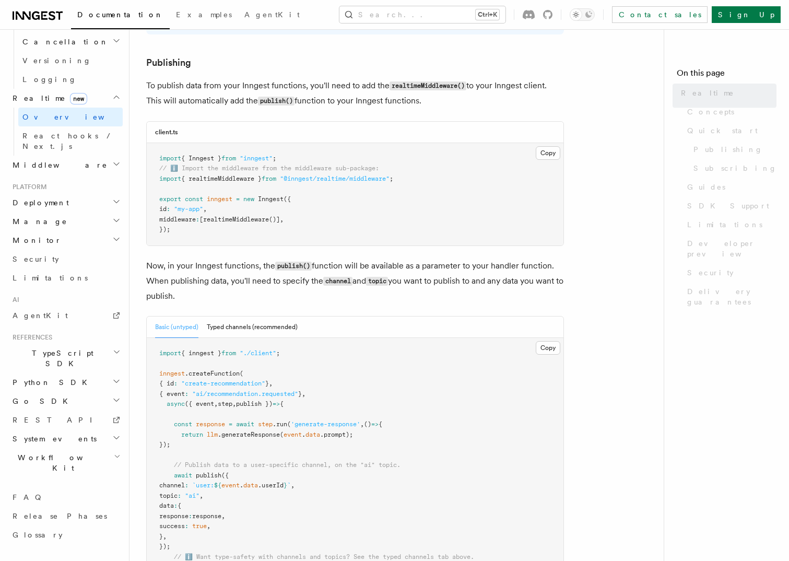
scroll to position [312, 0]
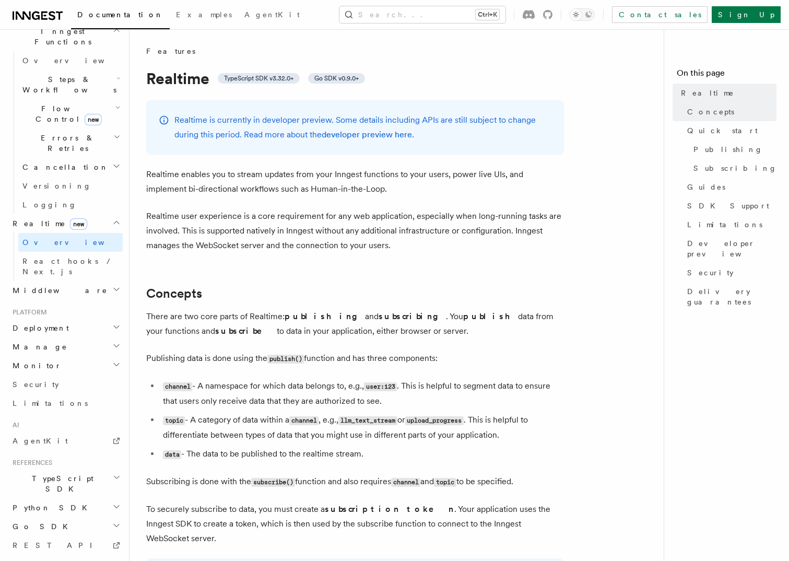
click at [240, 178] on p "Realtime enables you to stream updates from your Inngest functions to your user…" at bounding box center [355, 181] width 418 height 29
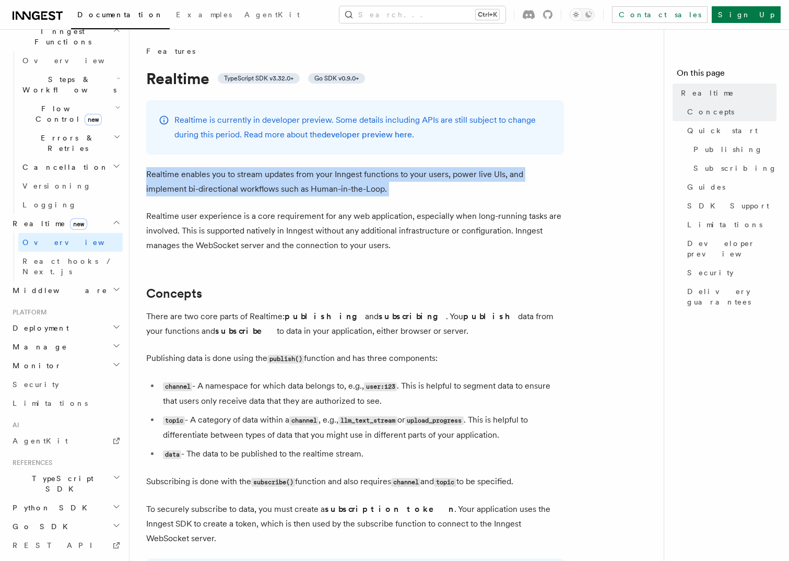
click at [240, 178] on p "Realtime enables you to stream updates from your Inngest functions to your user…" at bounding box center [355, 181] width 418 height 29
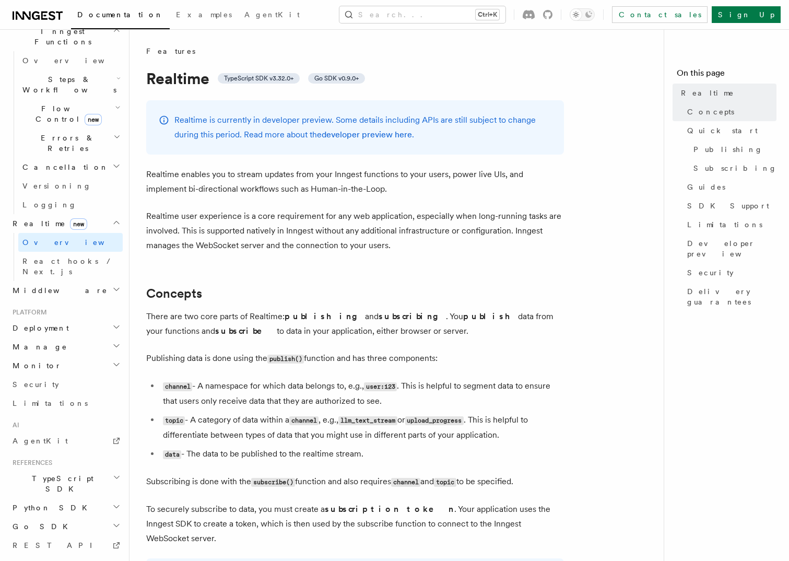
drag, startPoint x: 240, startPoint y: 178, endPoint x: 378, endPoint y: 194, distance: 138.6
drag, startPoint x: 371, startPoint y: 192, endPoint x: 151, endPoint y: 185, distance: 220.4
click at [151, 185] on p "Realtime enables you to stream updates from your Inngest functions to your user…" at bounding box center [355, 181] width 418 height 29
click at [308, 118] on p "Realtime is currently in developer preview. Some details including APIs are sti…" at bounding box center [362, 127] width 377 height 29
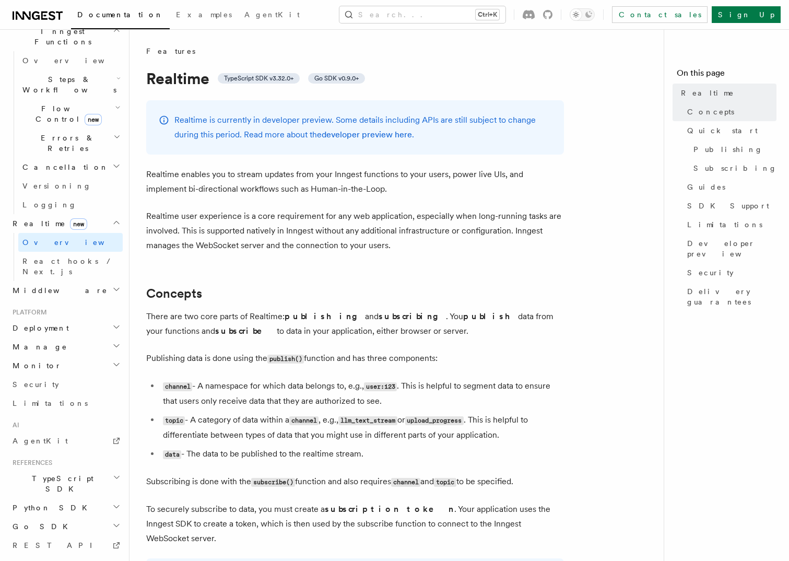
click at [308, 118] on p "Realtime is currently in developer preview. Some details including APIs are sti…" at bounding box center [362, 127] width 377 height 29
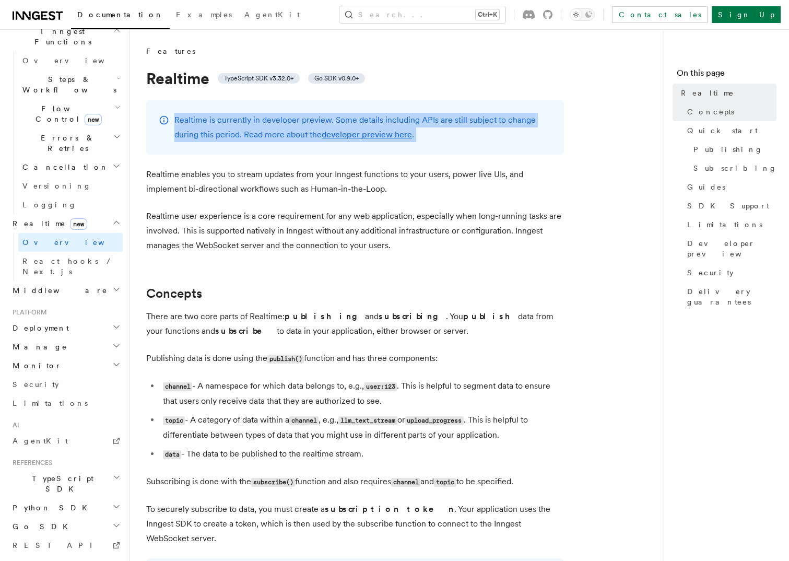
click at [308, 118] on p "Realtime is currently in developer preview. Some details including APIs are sti…" at bounding box center [362, 127] width 377 height 29
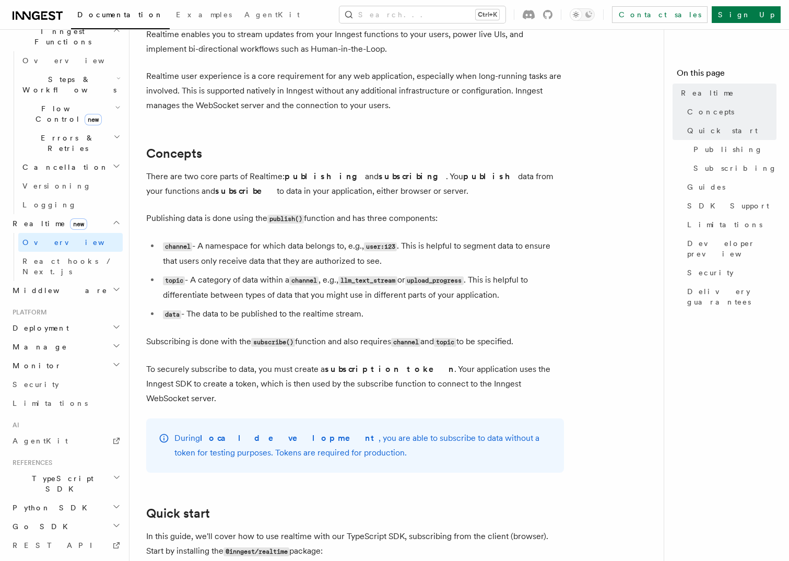
scroll to position [157, 0]
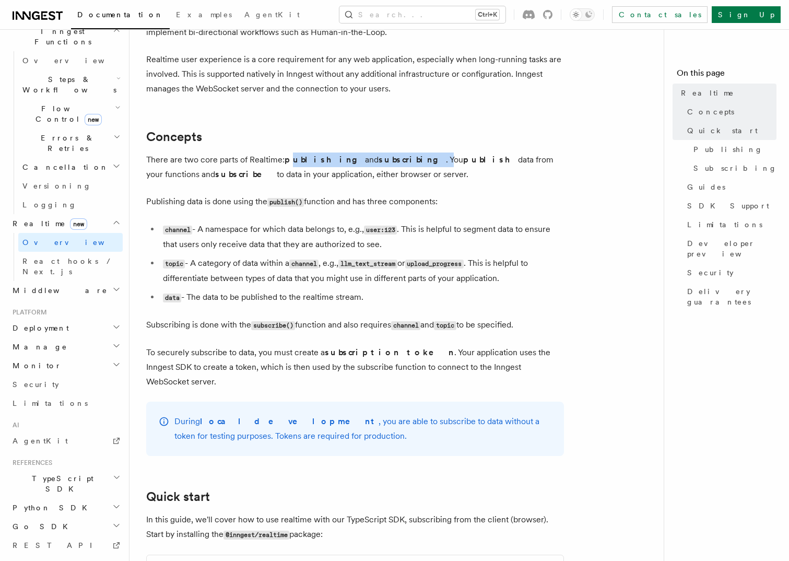
drag, startPoint x: 289, startPoint y: 158, endPoint x: 396, endPoint y: 162, distance: 106.6
click at [396, 162] on p "There are two core parts of Realtime: publishing and subscribing . You publish …" at bounding box center [355, 166] width 418 height 29
click at [284, 177] on p "There are two core parts of Realtime: publishing and subscribing . You publish …" at bounding box center [355, 166] width 418 height 29
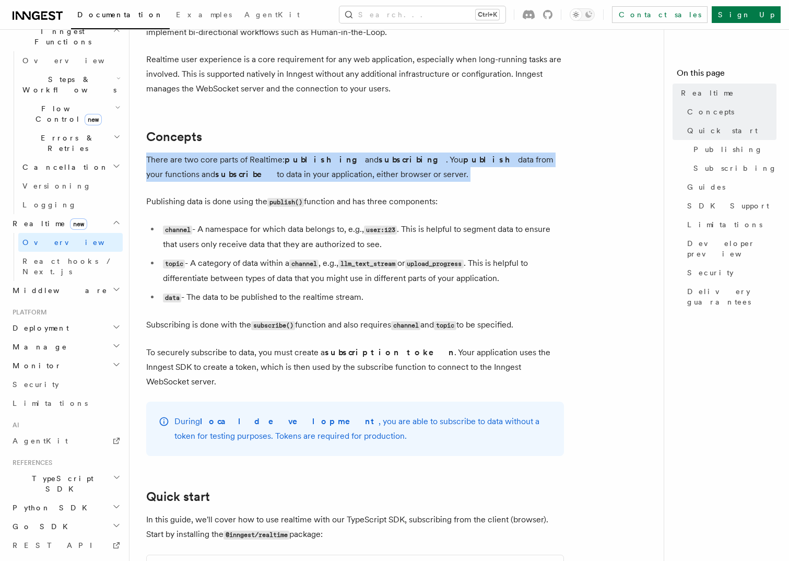
click at [284, 177] on p "There are two core parts of Realtime: publishing and subscribing . You publish …" at bounding box center [355, 166] width 418 height 29
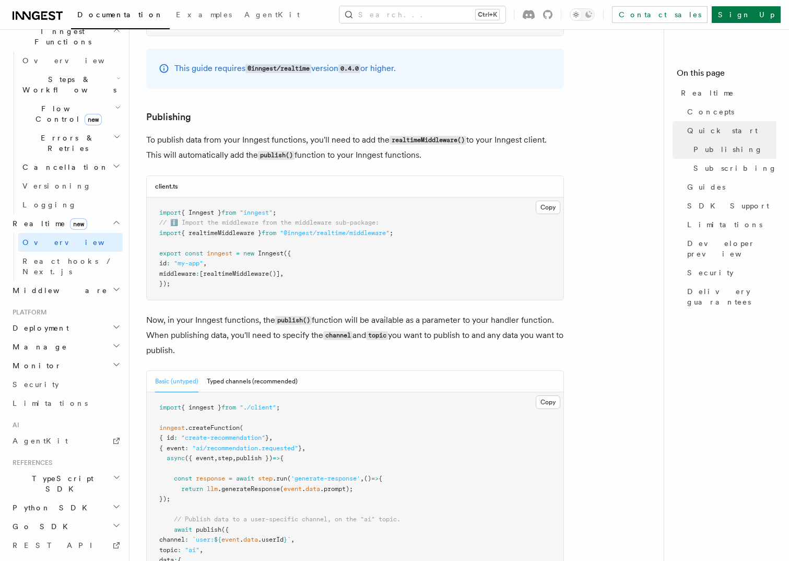
scroll to position [731, 0]
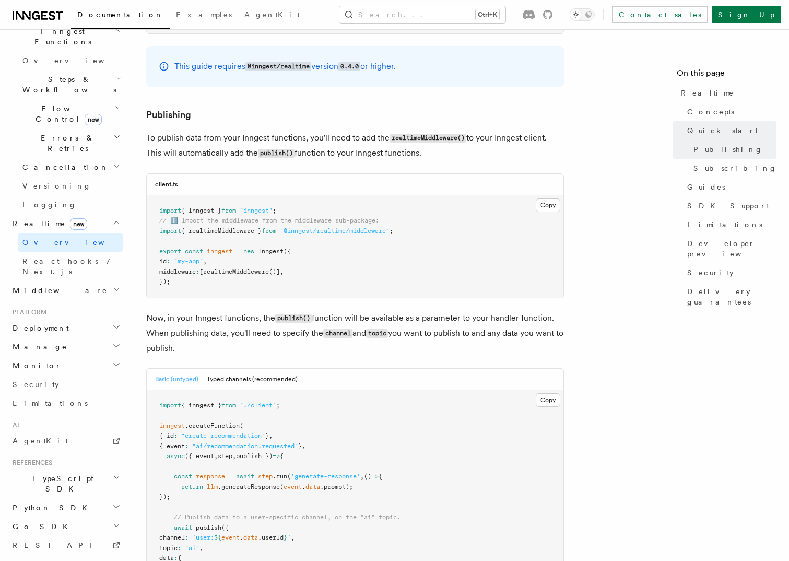
click at [294, 149] on code "publish()" at bounding box center [276, 153] width 37 height 9
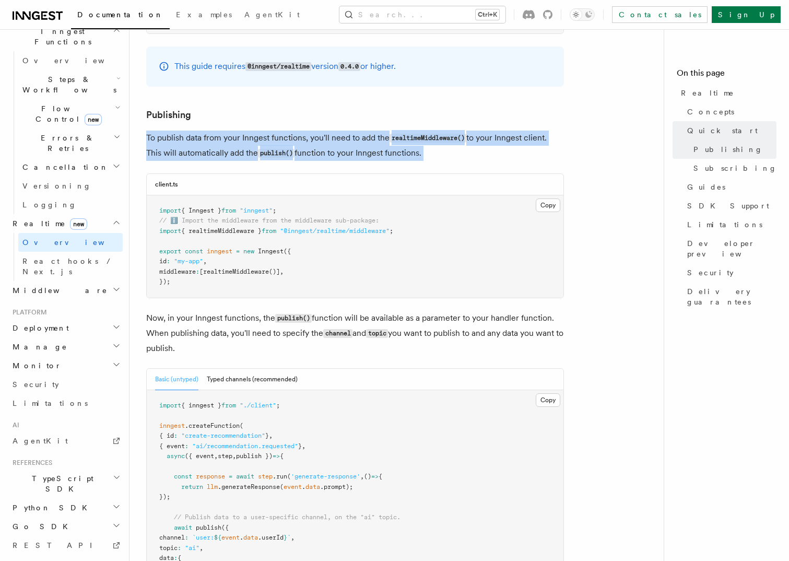
click at [294, 149] on code "publish()" at bounding box center [276, 153] width 37 height 9
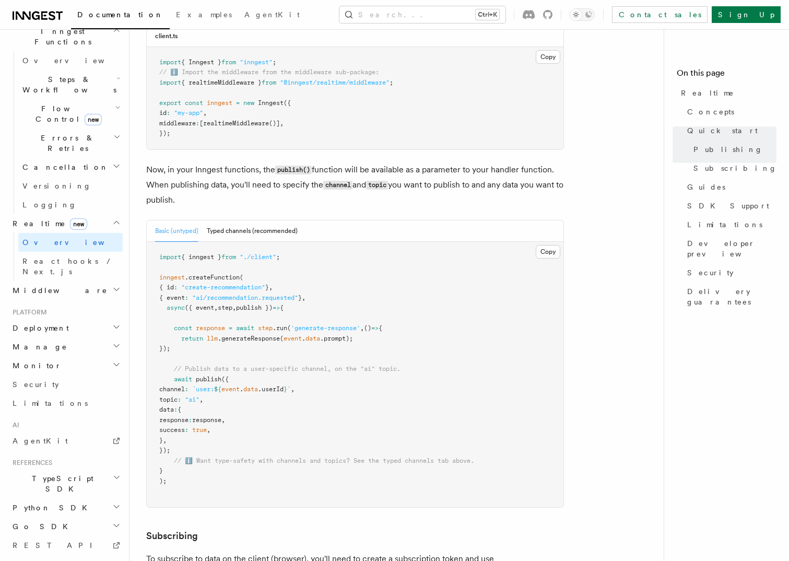
scroll to position [887, 0]
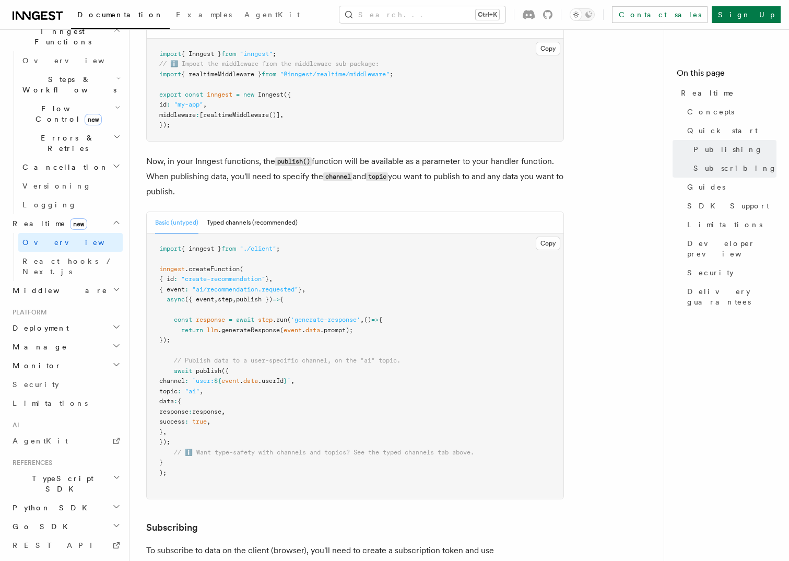
click at [336, 172] on code "channel" at bounding box center [337, 176] width 29 height 9
drag, startPoint x: 336, startPoint y: 160, endPoint x: 382, endPoint y: 161, distance: 45.4
click at [382, 172] on code "topic" at bounding box center [377, 176] width 22 height 9
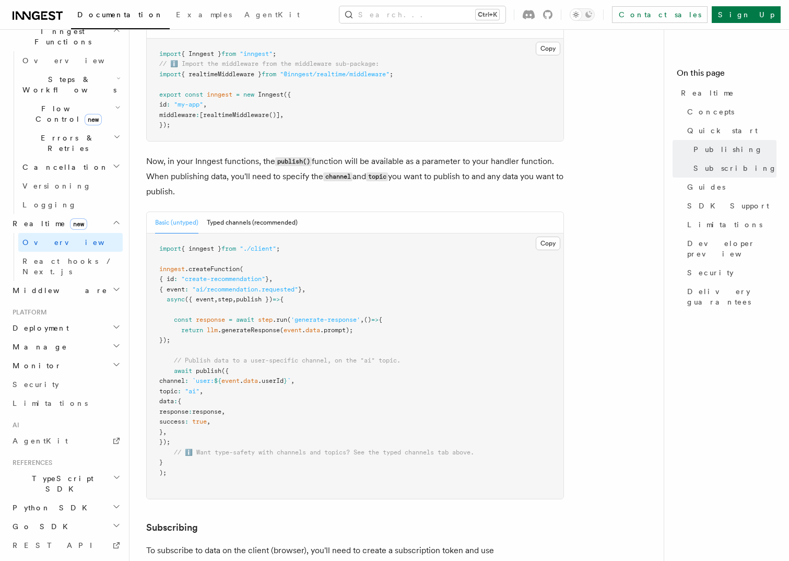
drag, startPoint x: 382, startPoint y: 161, endPoint x: 219, endPoint y: 184, distance: 163.9
drag, startPoint x: 215, startPoint y: 183, endPoint x: 130, endPoint y: 145, distance: 92.7
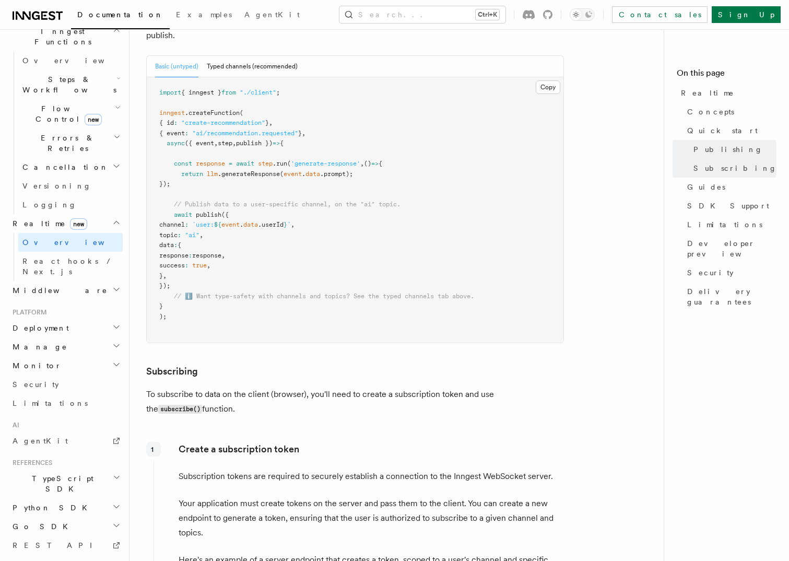
scroll to position [1044, 0]
drag, startPoint x: 175, startPoint y: 145, endPoint x: 223, endPoint y: 167, distance: 52.3
click at [223, 167] on pre "import { inngest } from "./client" ; inngest .createFunction ( { id : "create-r…" at bounding box center [355, 209] width 416 height 265
drag, startPoint x: 223, startPoint y: 167, endPoint x: 221, endPoint y: 208, distance: 41.3
click at [214, 220] on span "`user:" at bounding box center [203, 223] width 22 height 7
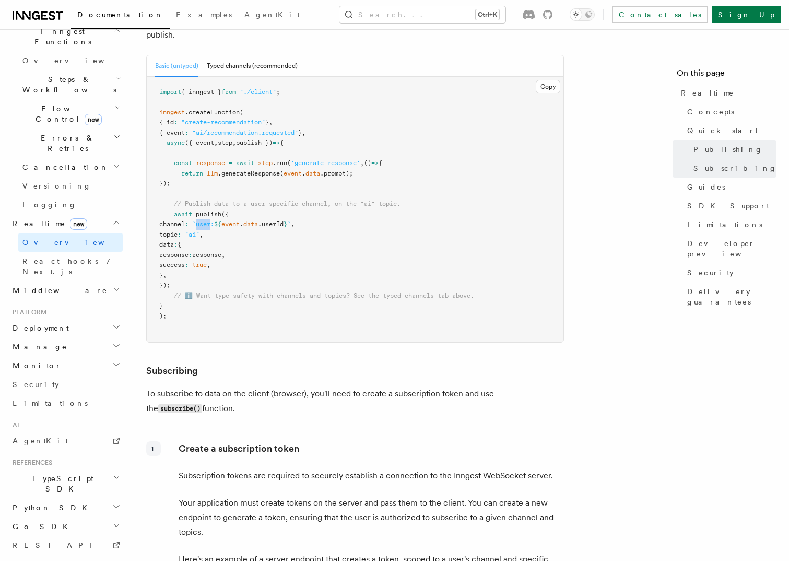
click at [214, 220] on span "`user:" at bounding box center [203, 223] width 22 height 7
drag, startPoint x: 221, startPoint y: 208, endPoint x: 198, endPoint y: 220, distance: 26.1
click at [177, 231] on span "topic" at bounding box center [168, 234] width 18 height 7
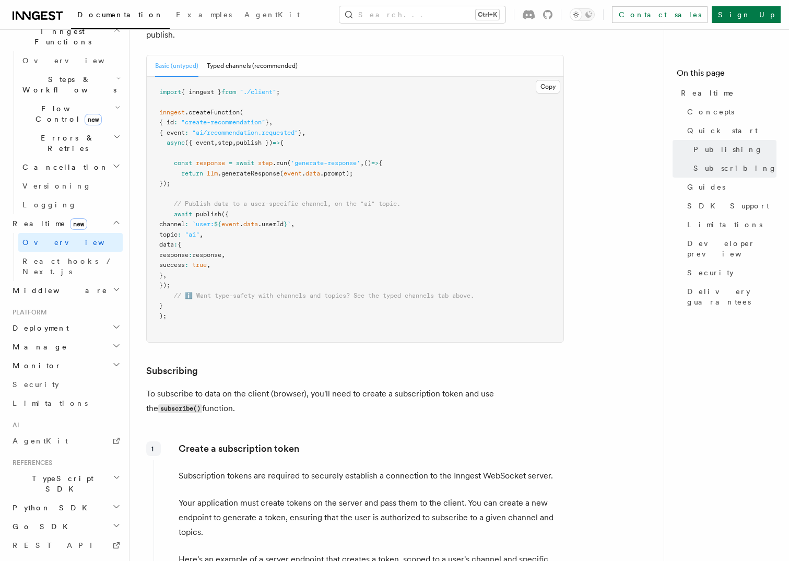
drag, startPoint x: 198, startPoint y: 220, endPoint x: 214, endPoint y: 218, distance: 16.3
click at [199, 231] on span ""ai"" at bounding box center [192, 234] width 15 height 7
drag, startPoint x: 214, startPoint y: 218, endPoint x: 327, endPoint y: 244, distance: 116.3
click at [327, 244] on pre "import { inngest } from "./client" ; inngest .createFunction ( { id : "create-r…" at bounding box center [355, 209] width 416 height 265
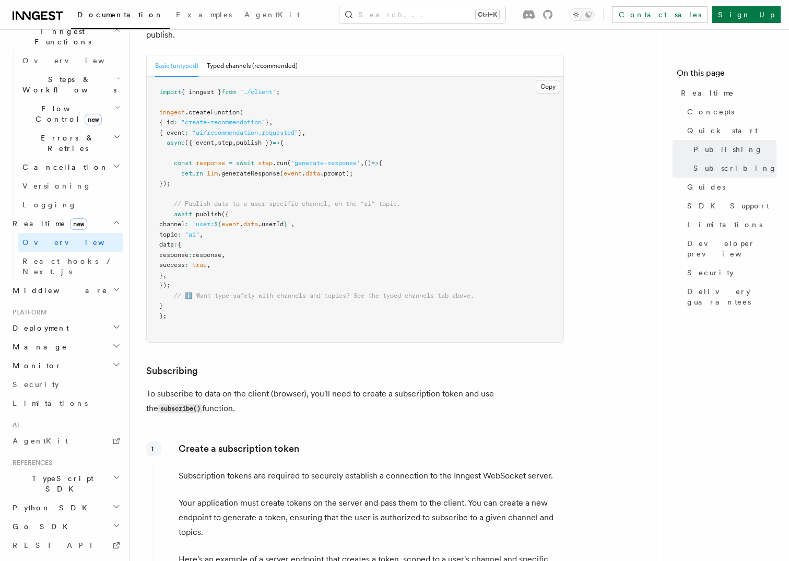
drag, startPoint x: 190, startPoint y: 171, endPoint x: 153, endPoint y: 147, distance: 43.9
click at [153, 147] on pre "import { inngest } from "./client" ; inngest .createFunction ( { id : "create-r…" at bounding box center [355, 209] width 416 height 265
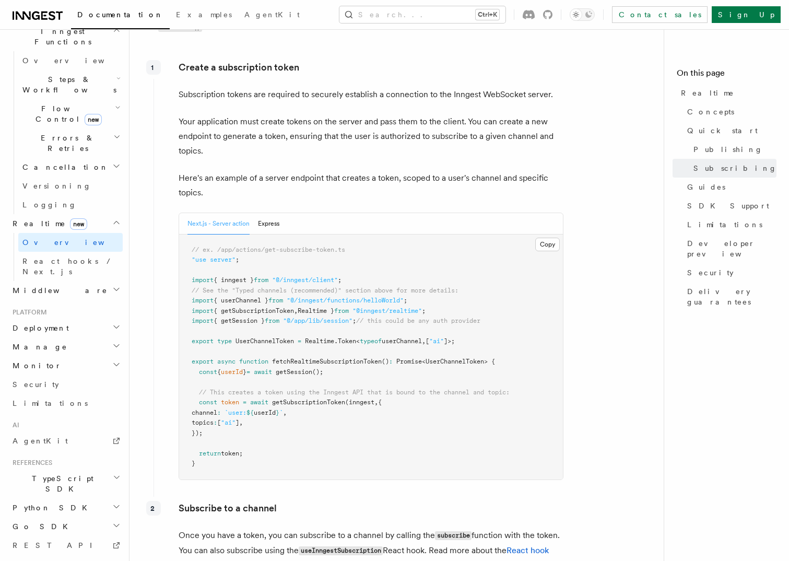
scroll to position [1409, 0]
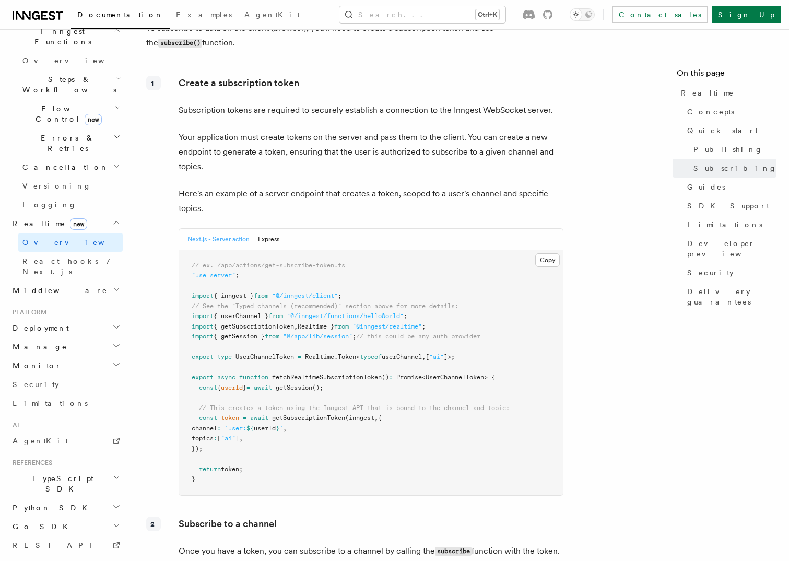
click at [266, 103] on p "Subscription tokens are required to securely establish a connection to the Inng…" at bounding box center [370, 110] width 385 height 15
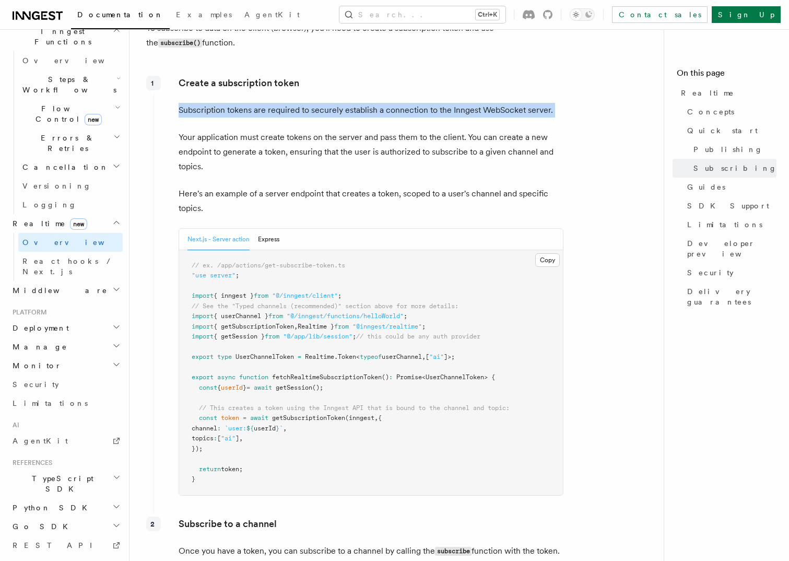
click at [266, 103] on p "Subscription tokens are required to securely establish a connection to the Inng…" at bounding box center [370, 110] width 385 height 15
click at [557, 103] on p "Subscription tokens are required to securely establish a connection to the Inng…" at bounding box center [370, 110] width 385 height 15
drag, startPoint x: 556, startPoint y: 94, endPoint x: 177, endPoint y: 94, distance: 378.9
click at [177, 94] on div "Create a subscription token Subscription tokens are required to securely establ…" at bounding box center [358, 290] width 410 height 436
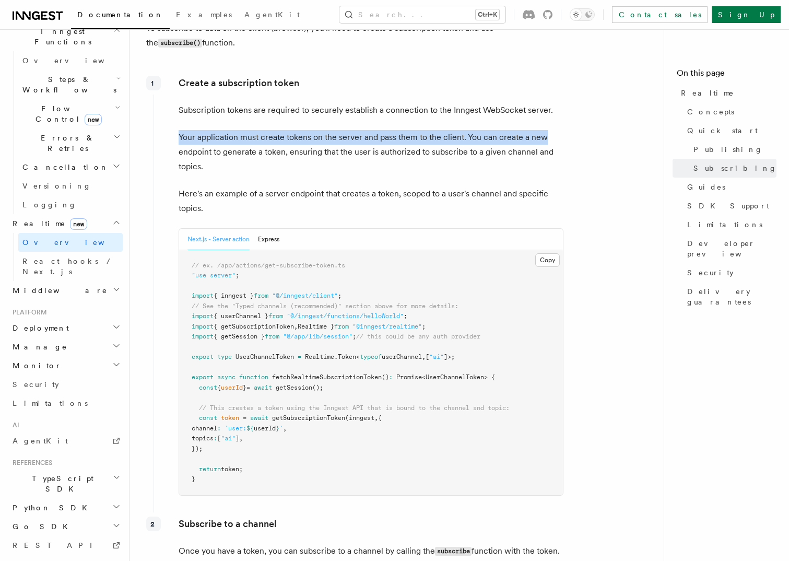
drag, startPoint x: 177, startPoint y: 94, endPoint x: 548, endPoint y: 109, distance: 370.3
click at [548, 109] on div "Create a subscription token Subscription tokens are required to securely establ…" at bounding box center [358, 290] width 410 height 436
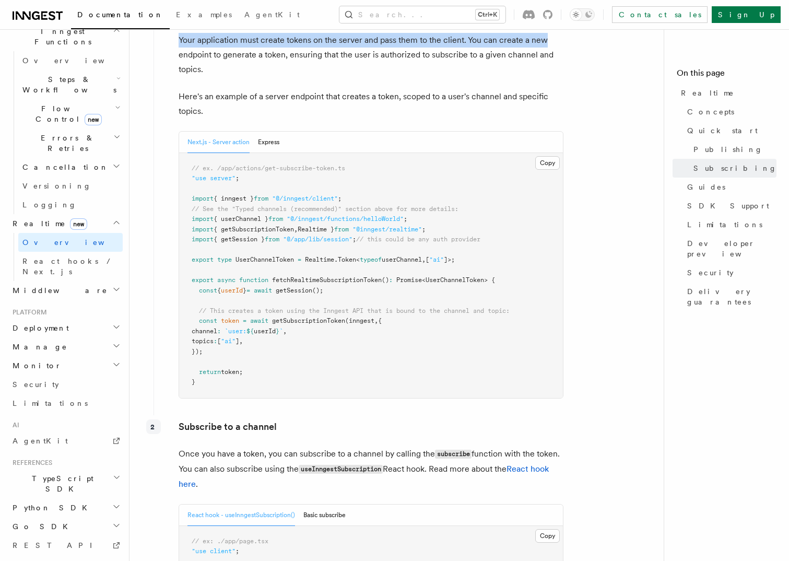
scroll to position [1514, 0]
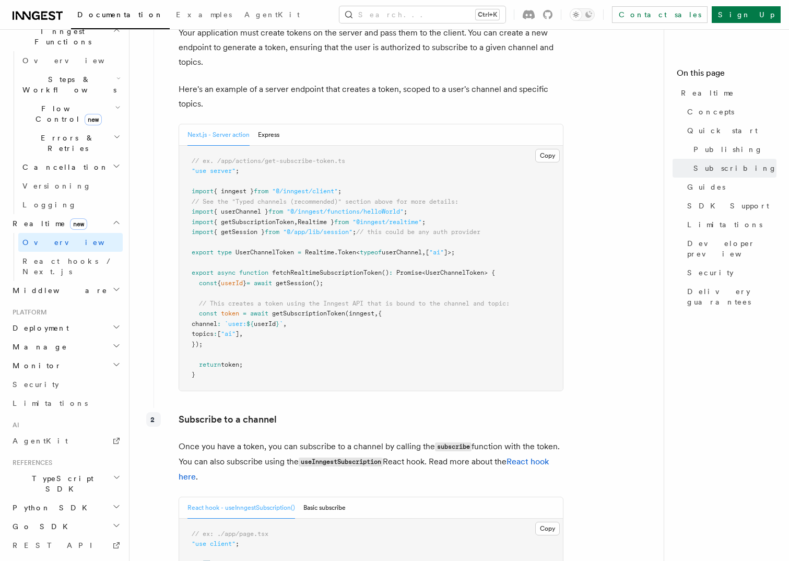
click at [329, 208] on span ""@/inngest/functions/helloWorld"" at bounding box center [345, 211] width 117 height 7
click at [325, 218] on span "Realtime }" at bounding box center [315, 221] width 37 height 7
drag, startPoint x: 325, startPoint y: 204, endPoint x: 306, endPoint y: 211, distance: 20.4
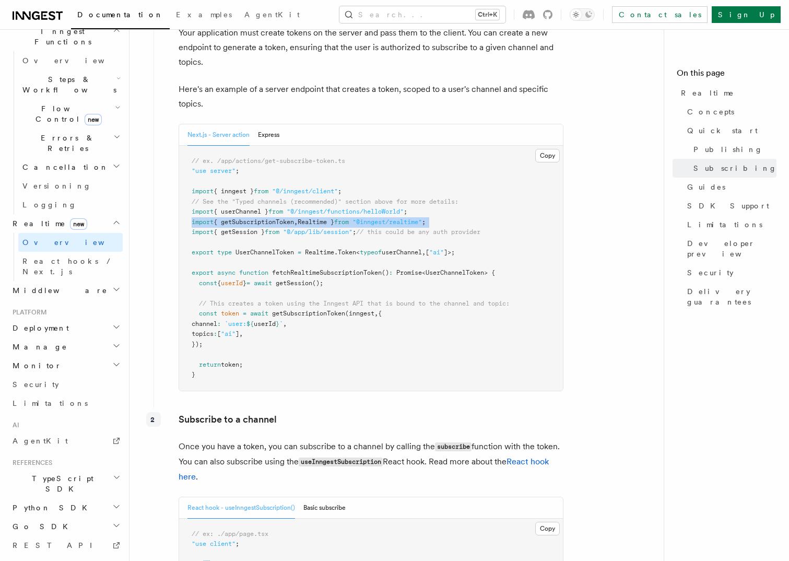
click at [306, 211] on pre "// ex. /app/actions/get-subscribe-token.ts "use server" ; import { inngest } fr…" at bounding box center [371, 268] width 384 height 245
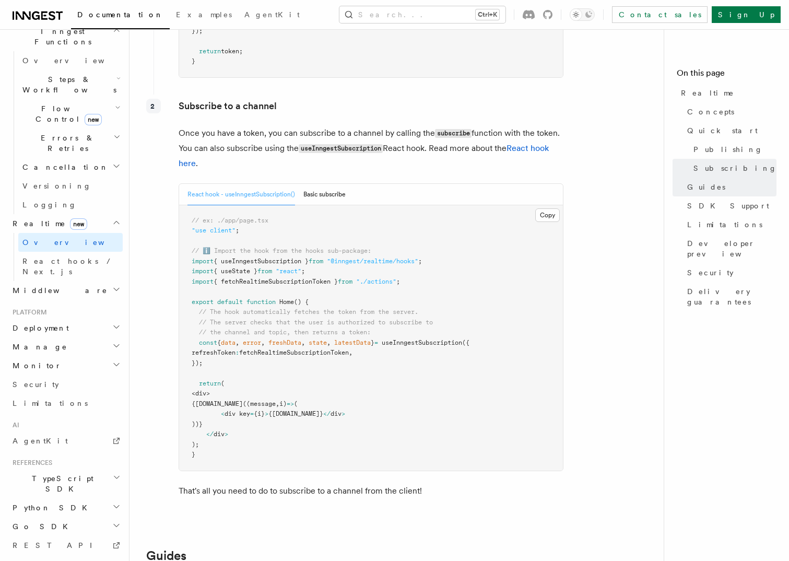
scroll to position [1879, 0]
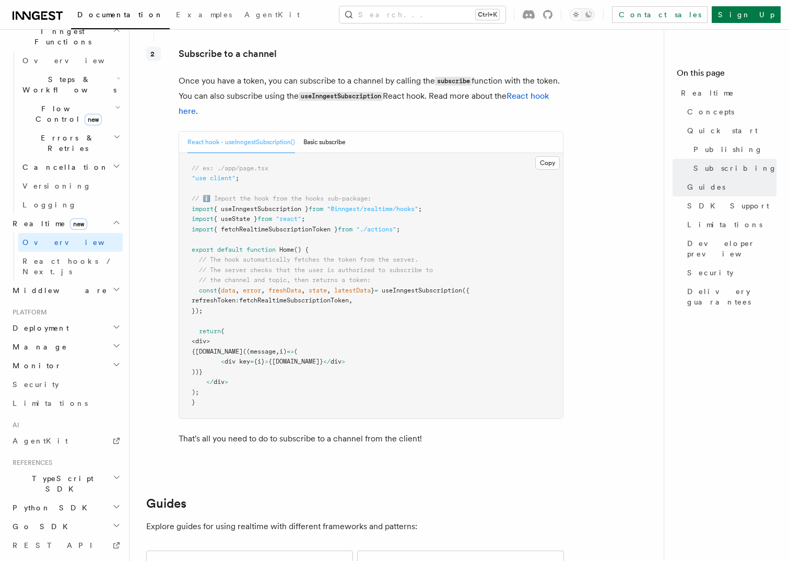
click at [340, 266] on span "// The server checks that the user is authorized to subscribe to" at bounding box center [316, 269] width 234 height 7
drag, startPoint x: 340, startPoint y: 255, endPoint x: 306, endPoint y: 267, distance: 36.7
click at [306, 276] on span "// the channel and topic, then returns a token:" at bounding box center [285, 279] width 172 height 7
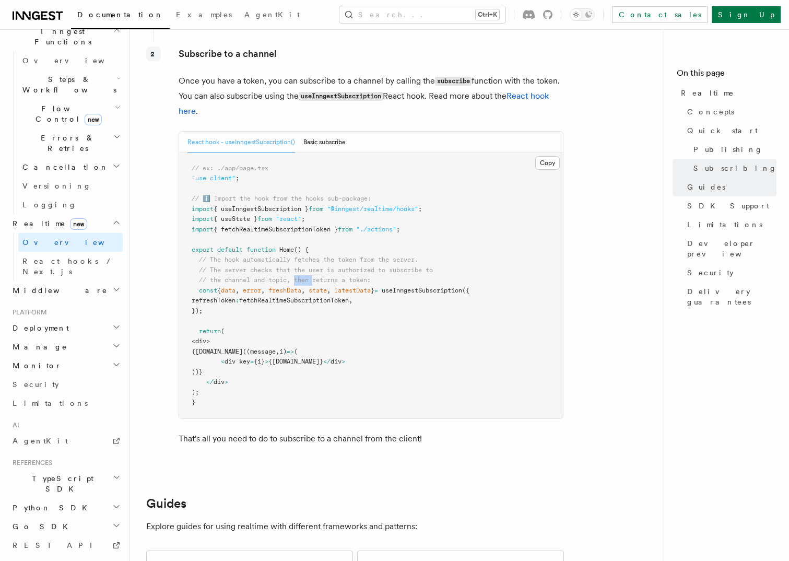
click at [306, 276] on span "// the channel and topic, then returns a token:" at bounding box center [285, 279] width 172 height 7
drag, startPoint x: 306, startPoint y: 267, endPoint x: 305, endPoint y: 273, distance: 6.3
click at [301, 287] on span "freshData" at bounding box center [284, 290] width 33 height 7
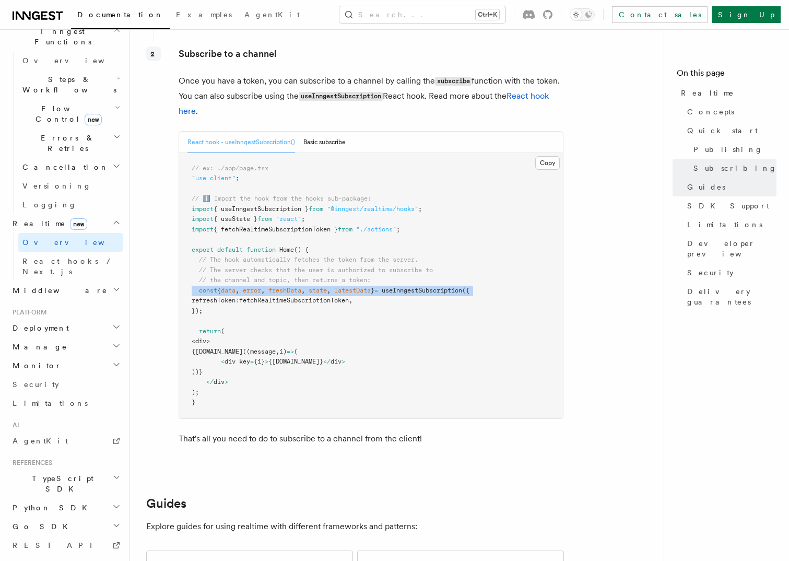
click at [301, 287] on span "freshData" at bounding box center [284, 290] width 33 height 7
drag, startPoint x: 305, startPoint y: 273, endPoint x: 261, endPoint y: 291, distance: 46.6
click at [261, 291] on pre "// ex: ./app/page.tsx "use client" ; // ℹ️ Import the hook from the hooks sub-p…" at bounding box center [371, 285] width 384 height 265
click at [416, 287] on span "useInngestSubscription" at bounding box center [422, 290] width 80 height 7
drag, startPoint x: 212, startPoint y: 297, endPoint x: 171, endPoint y: 277, distance: 45.8
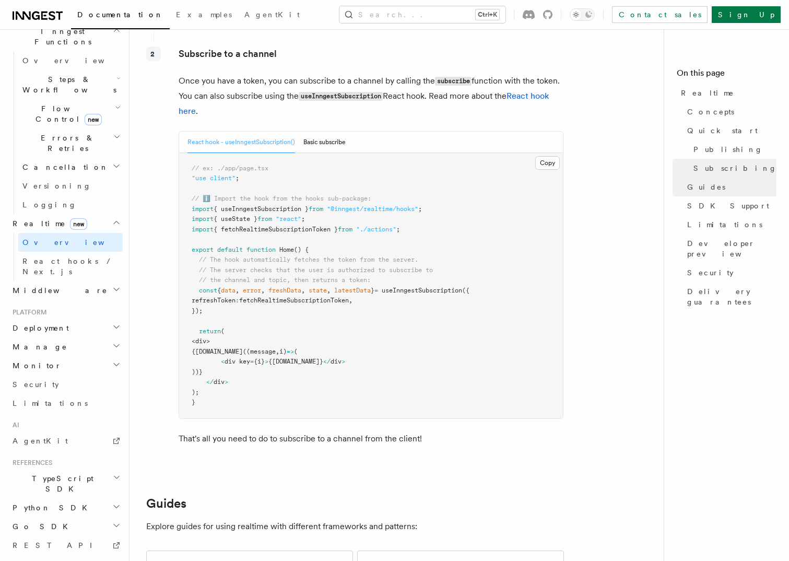
click at [171, 277] on div "Subscribe to a channel Once you have a token, you can subscribe to a channel by…" at bounding box center [358, 250] width 410 height 416
click at [297, 256] on span "// The hook automatically fetches the token from the server." at bounding box center [308, 259] width 219 height 7
click at [49, 257] on span "React hooks / Next.js" at bounding box center [68, 266] width 92 height 19
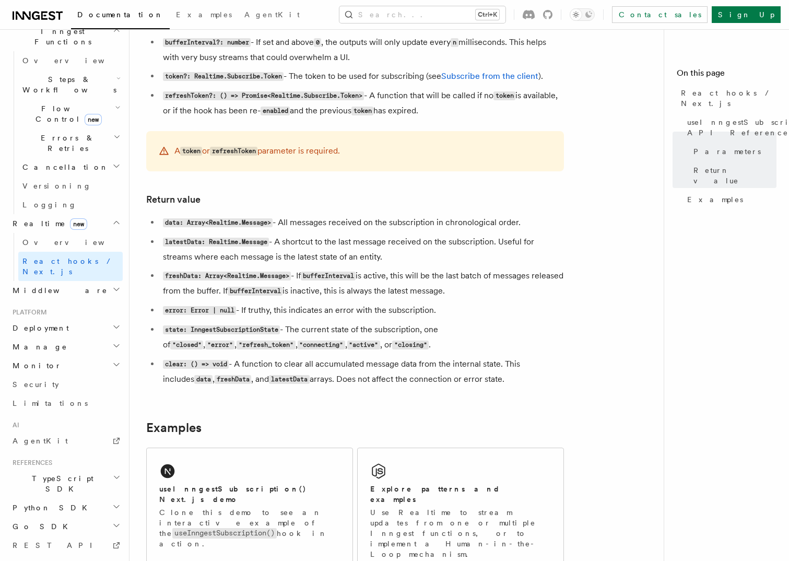
scroll to position [731, 0]
click at [111, 281] on h2 "Middleware" at bounding box center [65, 290] width 114 height 19
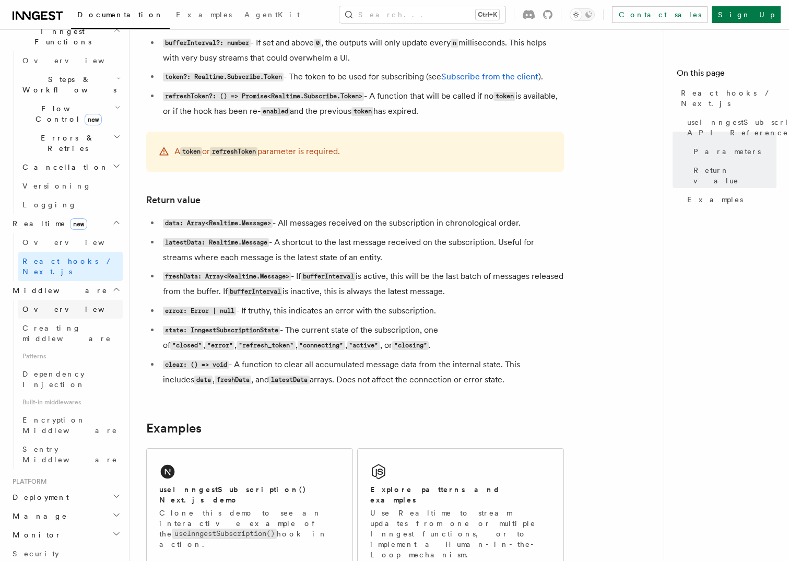
click at [38, 300] on link "Overview" at bounding box center [70, 309] width 104 height 19
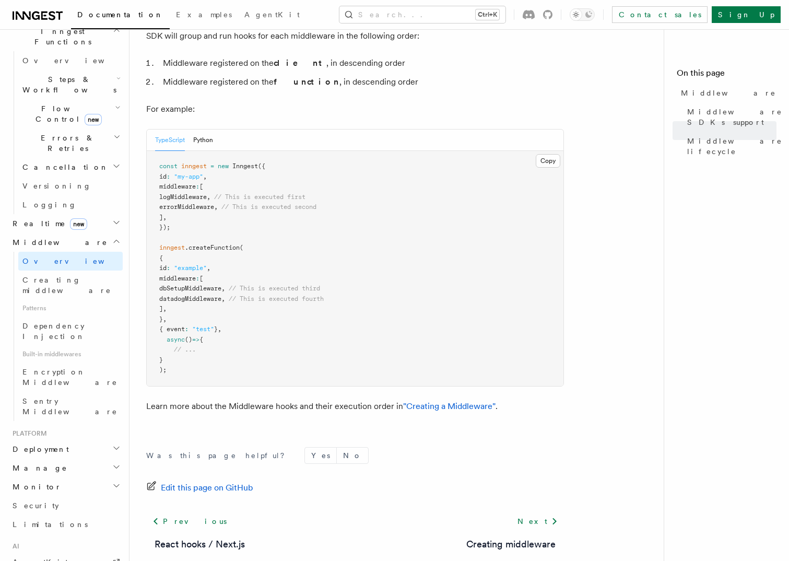
scroll to position [529, 0]
